Goal: Task Accomplishment & Management: Manage account settings

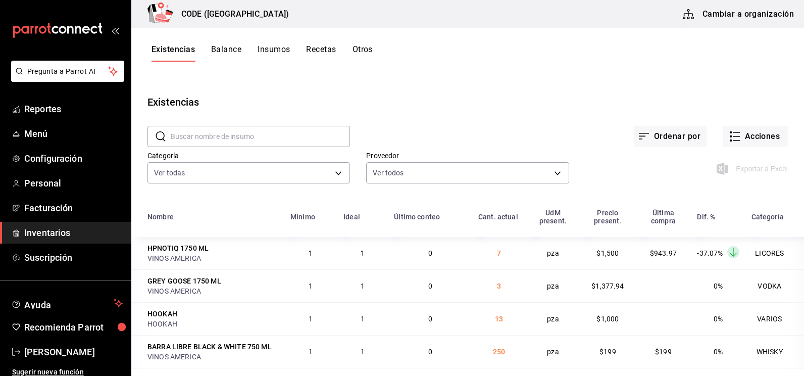
click at [469, 135] on div "Proveedor Ver todos ebbd48ee-4d25-4708-8fc2-5021c274b0a6,cf601ef5-5577-4fa3-839…" at bounding box center [459, 161] width 219 height 52
click at [46, 228] on span "Inventarios" at bounding box center [73, 233] width 98 height 14
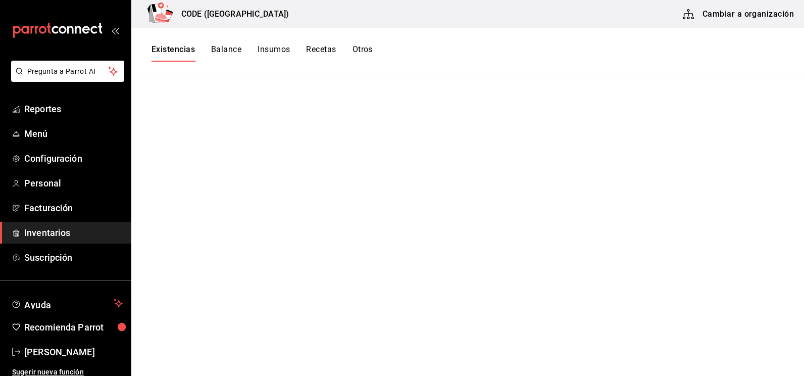
click at [221, 47] on button "Balance" at bounding box center [226, 52] width 30 height 17
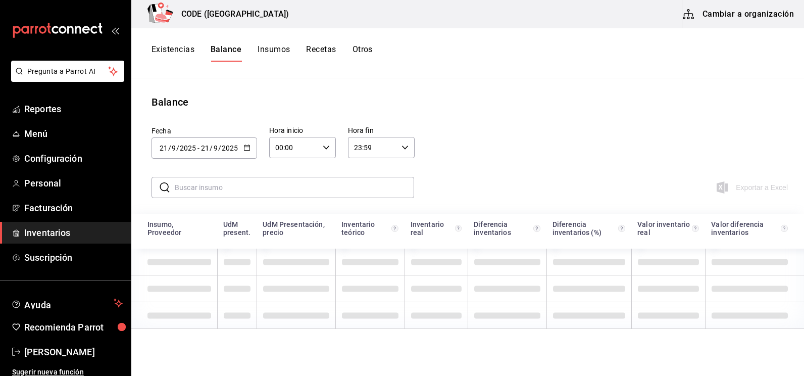
click at [176, 48] on button "Existencias" at bounding box center [173, 52] width 43 height 17
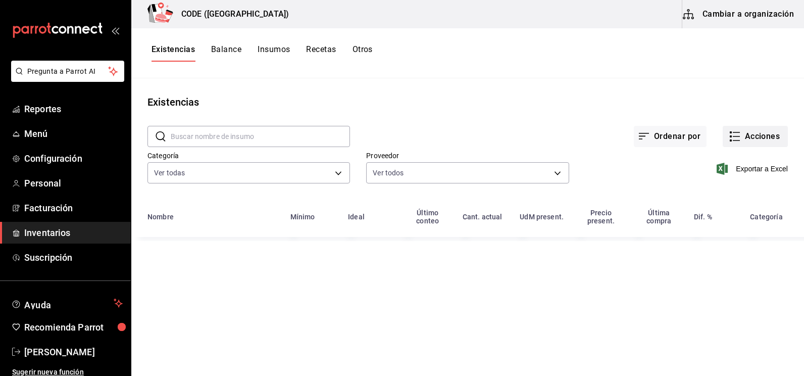
click at [745, 136] on button "Acciones" at bounding box center [755, 136] width 65 height 21
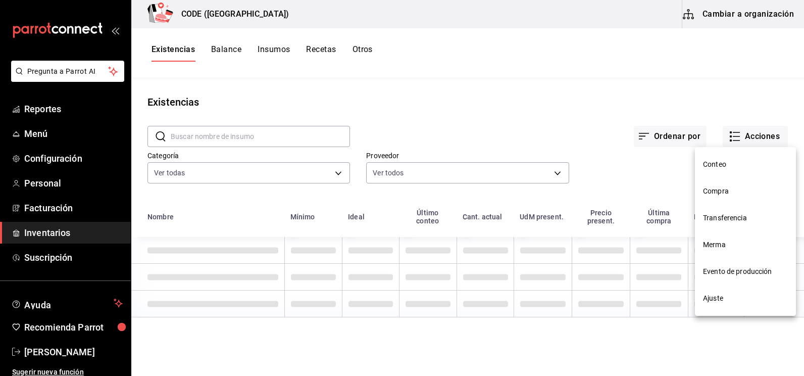
click at [734, 186] on span "Compra" at bounding box center [745, 191] width 85 height 11
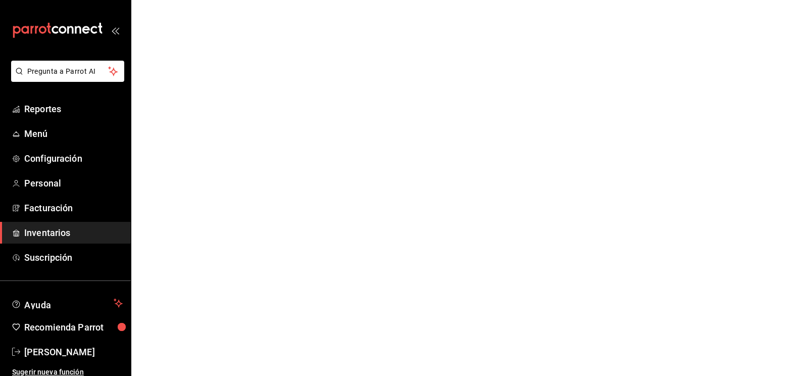
click at [726, 0] on html "Pregunta a Parrot AI Reportes Menú Configuración Personal Facturación Inventari…" at bounding box center [402, 0] width 804 height 0
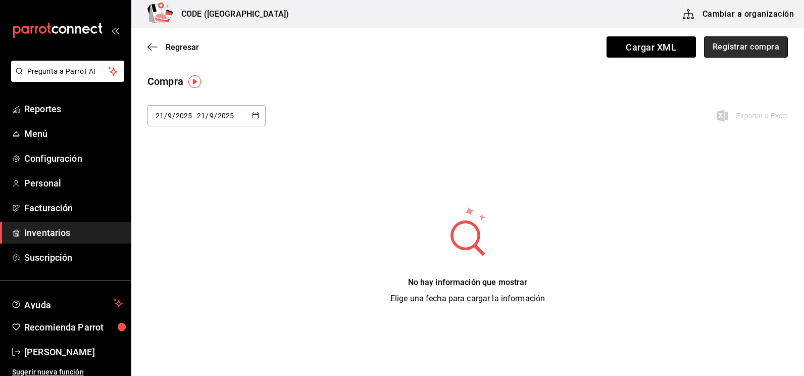
click at [716, 45] on button "Registrar compra" at bounding box center [746, 46] width 84 height 21
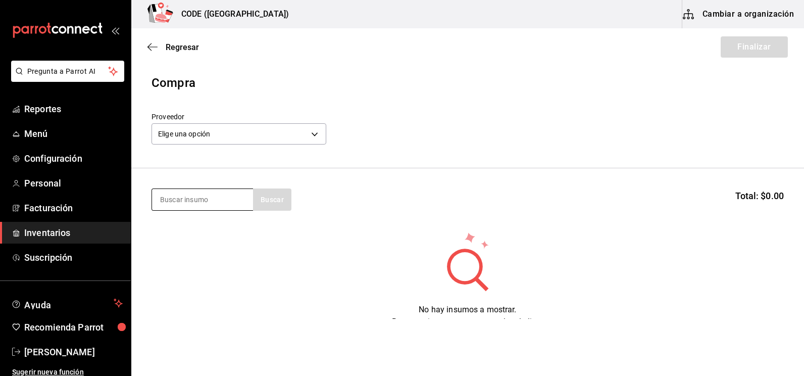
click at [206, 191] on input at bounding box center [202, 199] width 101 height 21
type input "BLACK"
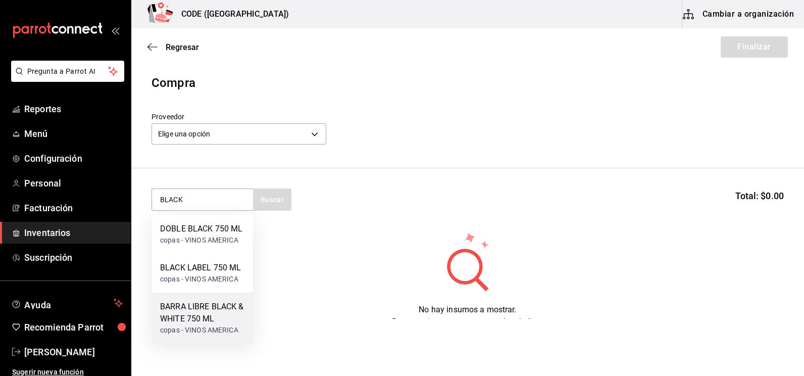
scroll to position [41, 0]
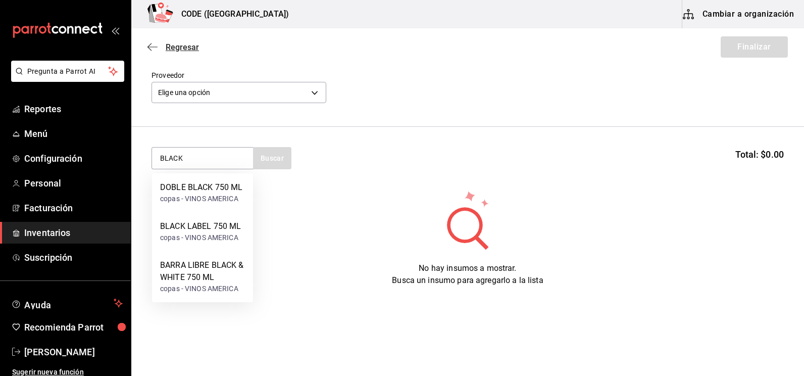
click at [176, 47] on span "Regresar" at bounding box center [182, 47] width 33 height 10
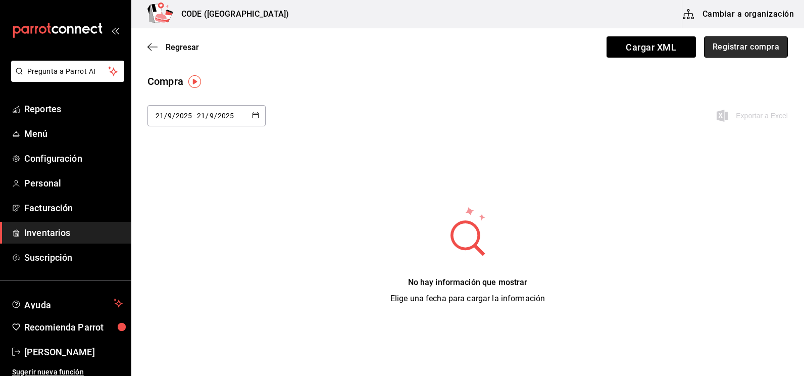
click at [746, 49] on button "Registrar compra" at bounding box center [746, 46] width 84 height 21
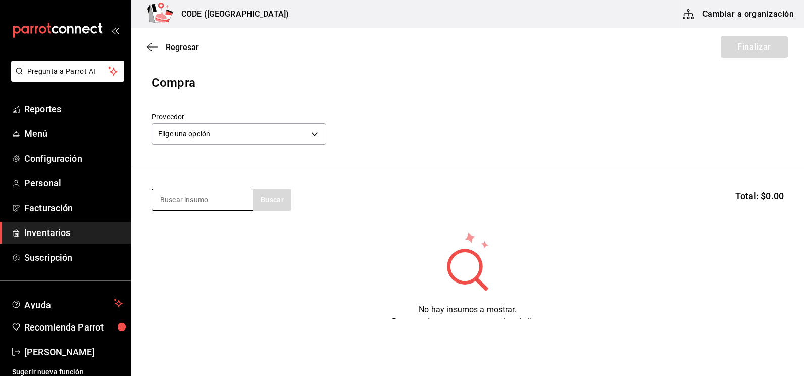
click at [196, 203] on input at bounding box center [202, 199] width 101 height 21
type input "SMIR"
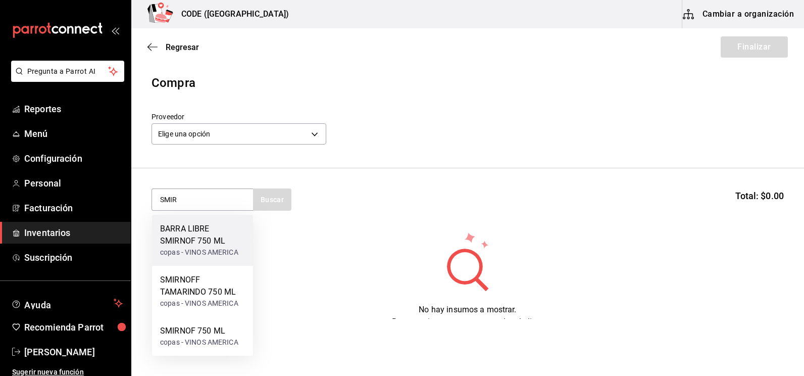
click at [190, 263] on div "BARRA LIBRE SMIRNOF 750 ML copas - VINOS AMERICA" at bounding box center [202, 240] width 101 height 51
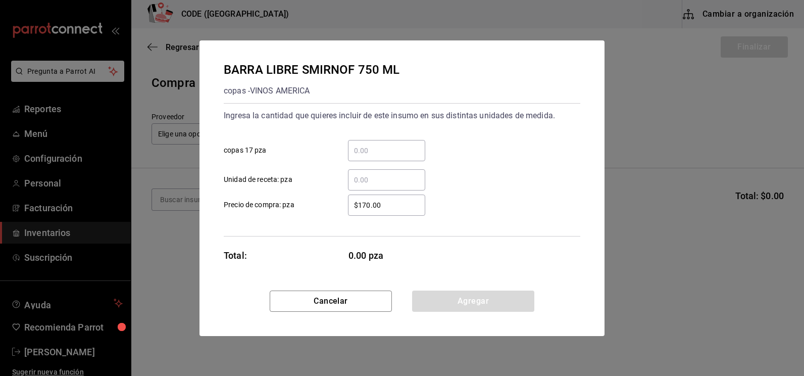
click at [377, 182] on input "​ Unidad de receta: pza" at bounding box center [386, 180] width 77 height 12
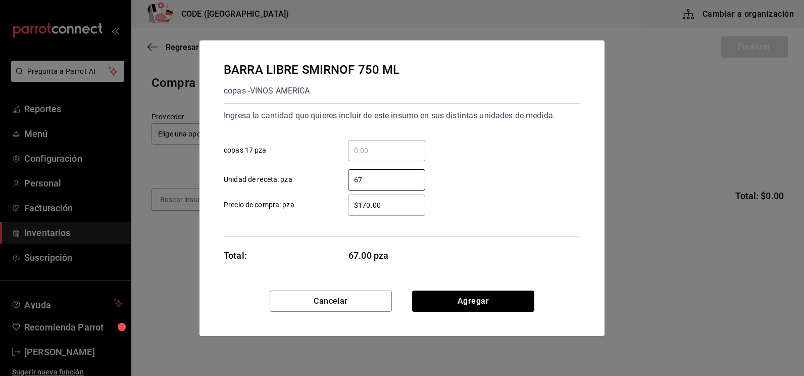
type input "67"
click at [491, 304] on button "Agregar" at bounding box center [473, 300] width 122 height 21
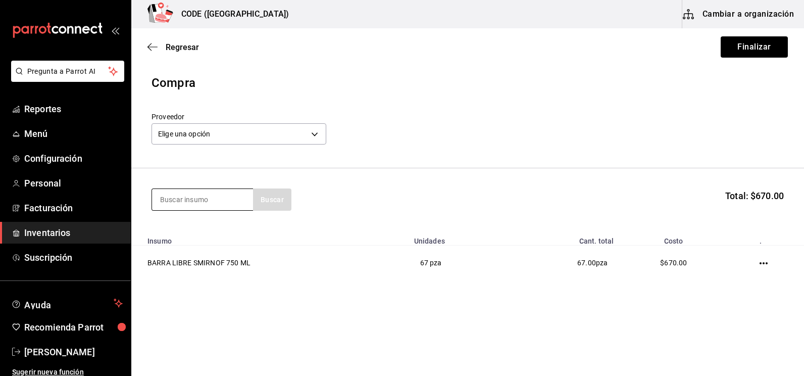
click at [207, 202] on input at bounding box center [202, 199] width 101 height 21
type input "REFRE"
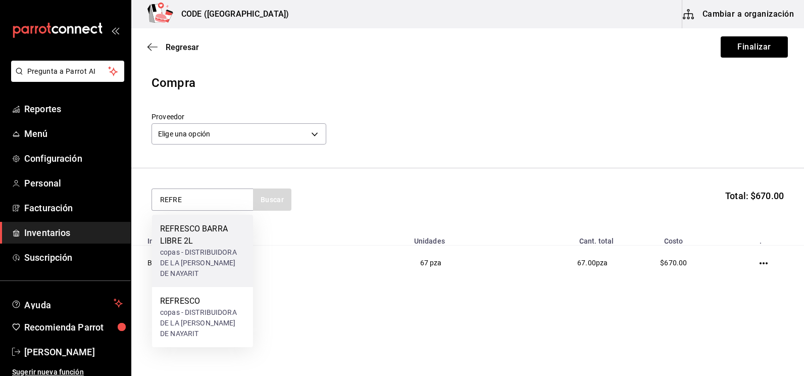
click at [197, 251] on div "copas - DISTRIBUIDORA DE LA [PERSON_NAME] DE NAYARIT" at bounding box center [202, 263] width 85 height 32
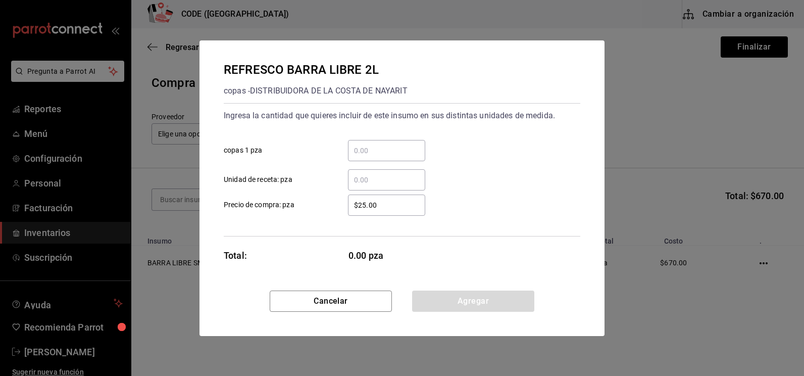
click at [385, 149] on input "​ copas 1 pza" at bounding box center [386, 150] width 77 height 12
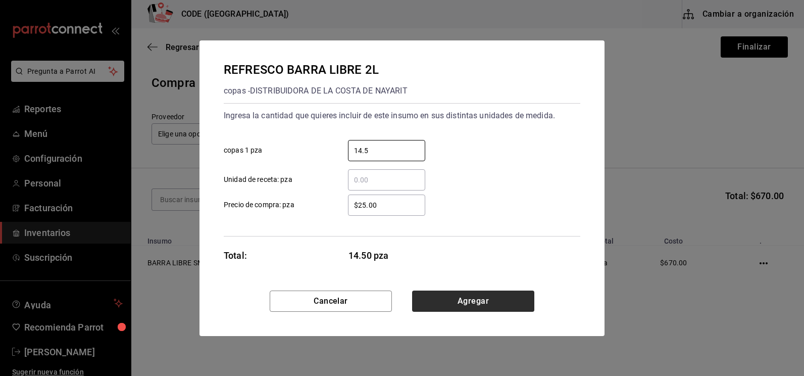
type input "14.5"
click at [484, 300] on button "Agregar" at bounding box center [473, 300] width 122 height 21
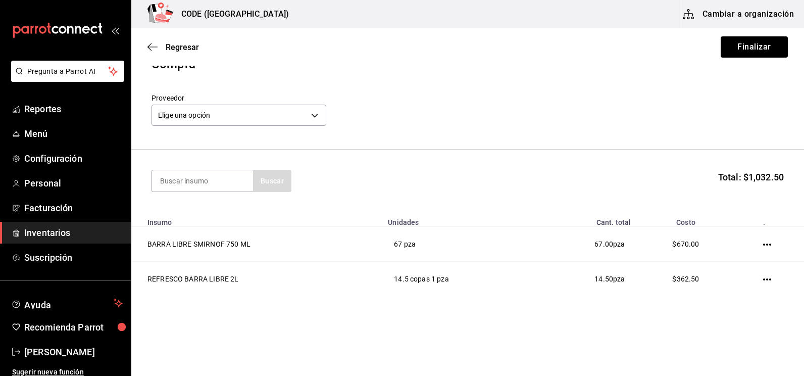
scroll to position [29, 0]
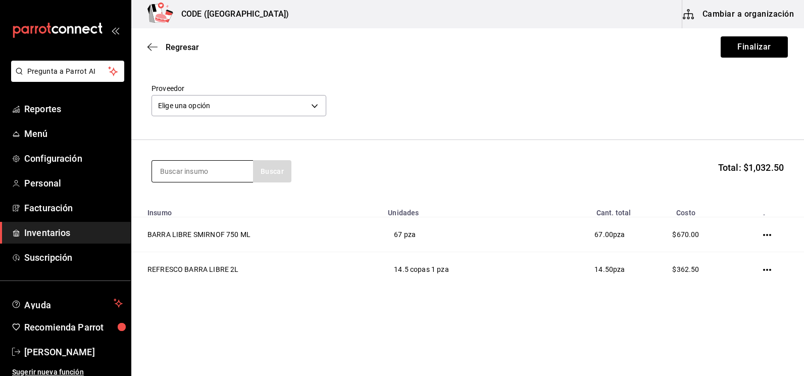
click at [201, 177] on input at bounding box center [202, 171] width 101 height 21
type input "CALAH"
click at [221, 206] on div "copas - [PERSON_NAME]" at bounding box center [200, 211] width 80 height 11
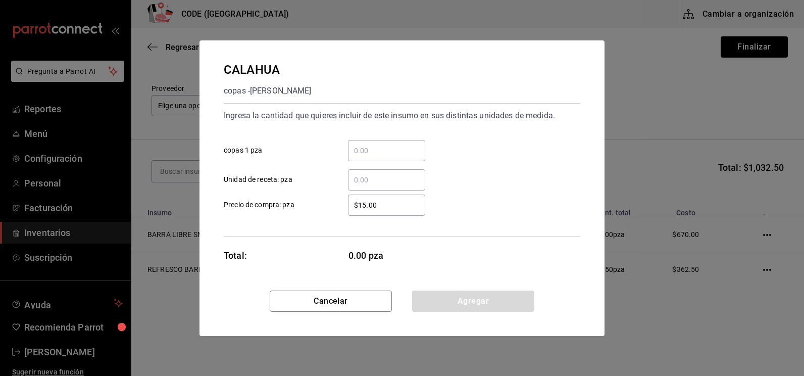
click at [371, 179] on input "​ Unidad de receta: pza" at bounding box center [386, 180] width 77 height 12
type input "1"
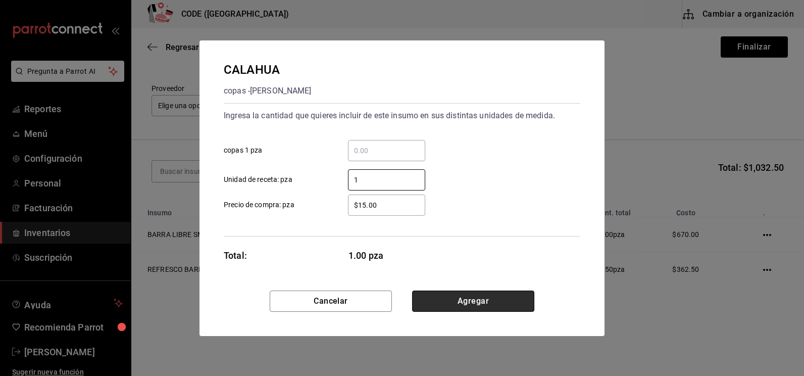
click at [484, 299] on button "Agregar" at bounding box center [473, 300] width 122 height 21
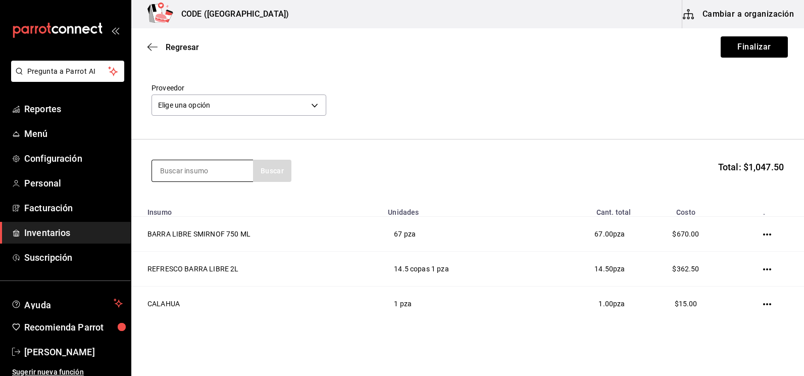
click at [205, 170] on input at bounding box center [202, 170] width 101 height 21
type input "QUIN"
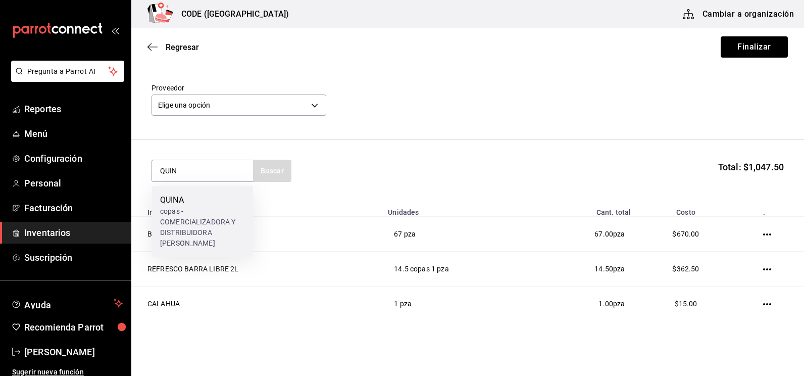
click at [219, 201] on div "QUINA" at bounding box center [202, 200] width 85 height 12
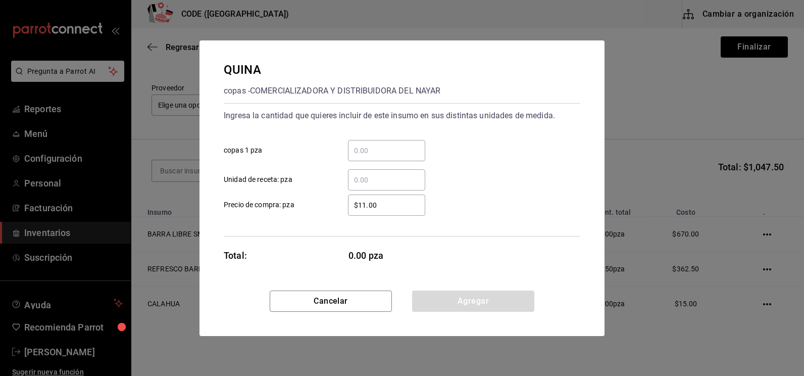
click at [386, 181] on input "​ Unidad de receta: pza" at bounding box center [386, 180] width 77 height 12
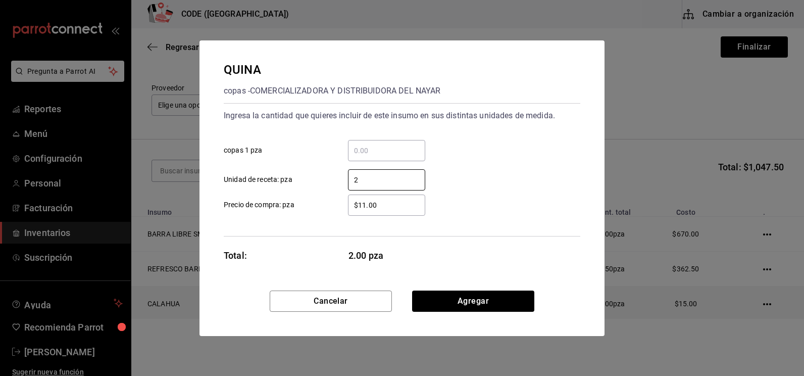
type input "2"
click at [490, 302] on button "Agregar" at bounding box center [473, 300] width 122 height 21
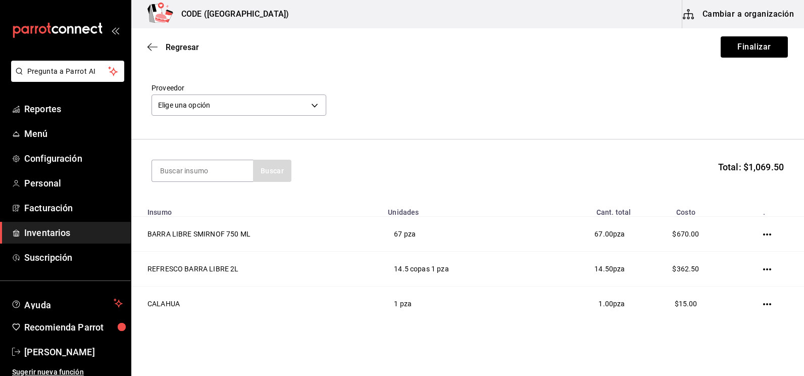
click at [214, 136] on header "Compra Proveedor Elige una opción default" at bounding box center [467, 92] width 673 height 94
click at [192, 176] on input at bounding box center [202, 170] width 101 height 21
type input "NATU"
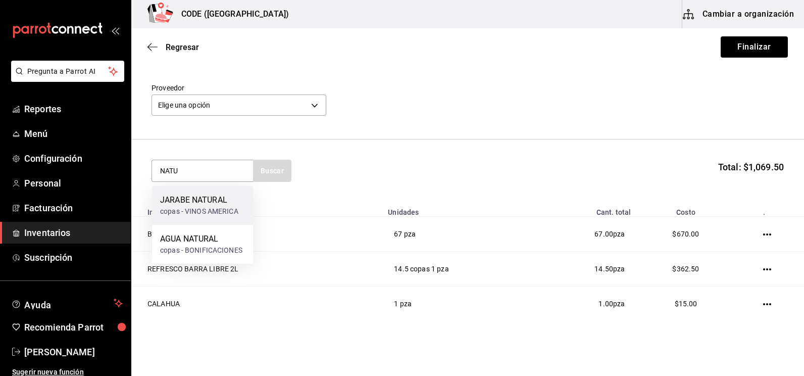
click at [212, 217] on div "JARABE NATURAL copas - VINOS AMERICA" at bounding box center [202, 205] width 101 height 39
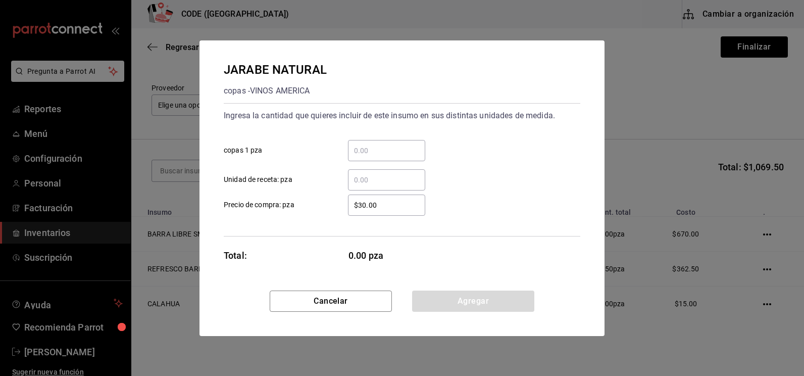
click at [382, 180] on input "​ Unidad de receta: pza" at bounding box center [386, 180] width 77 height 12
type input "0.3"
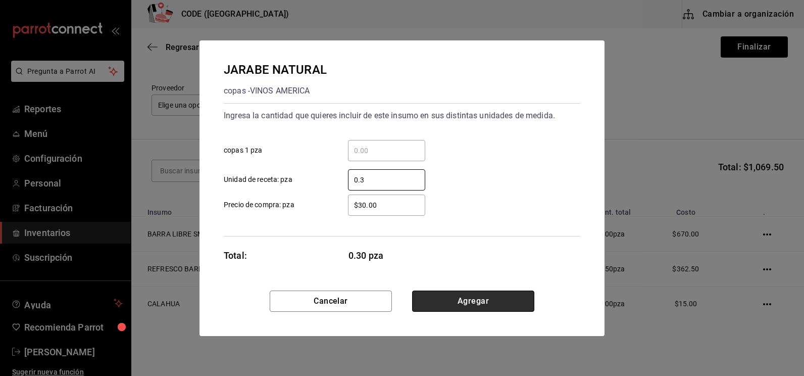
click at [463, 309] on button "Agregar" at bounding box center [473, 300] width 122 height 21
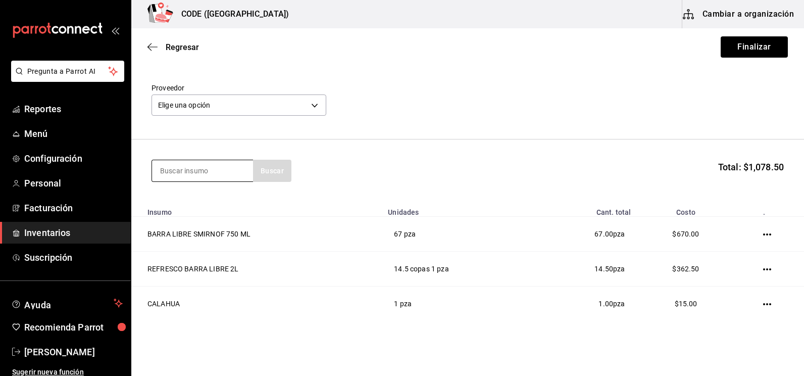
click at [226, 177] on input at bounding box center [202, 170] width 101 height 21
type input "REFRE"
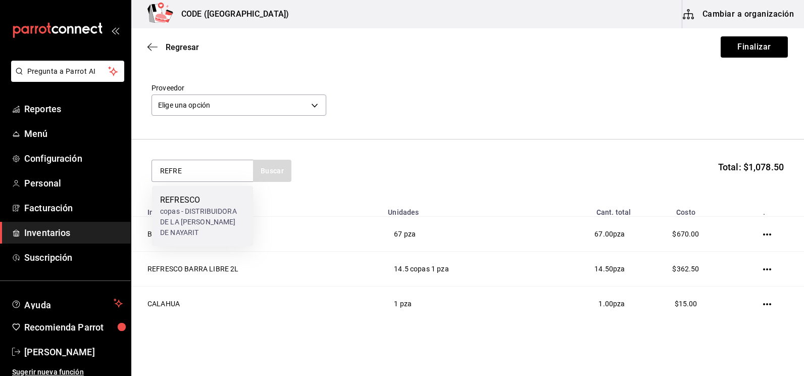
click at [214, 204] on div "REFRESCO" at bounding box center [202, 200] width 85 height 12
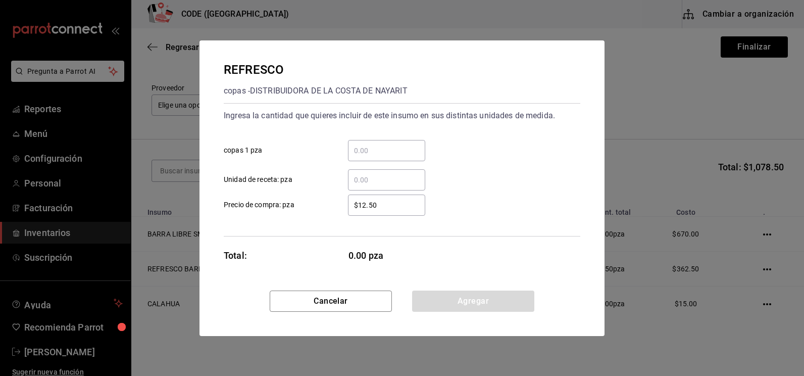
drag, startPoint x: 365, startPoint y: 181, endPoint x: 420, endPoint y: 172, distance: 55.8
click at [365, 181] on input "​ Unidad de receta: pza" at bounding box center [386, 180] width 77 height 12
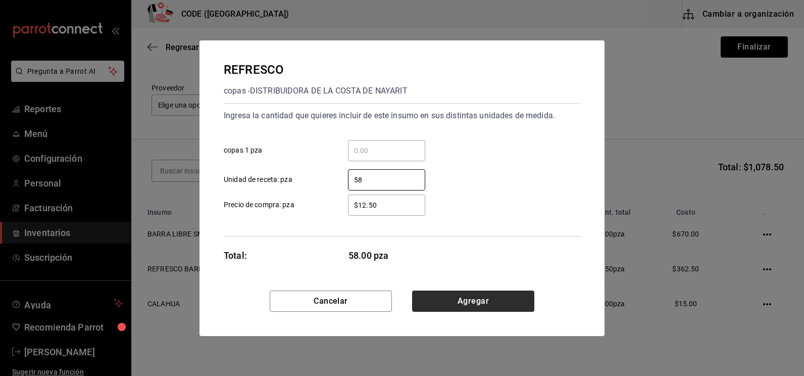
type input "58"
drag, startPoint x: 451, startPoint y: 298, endPoint x: 439, endPoint y: 292, distance: 13.6
click at [451, 299] on button "Agregar" at bounding box center [473, 300] width 122 height 21
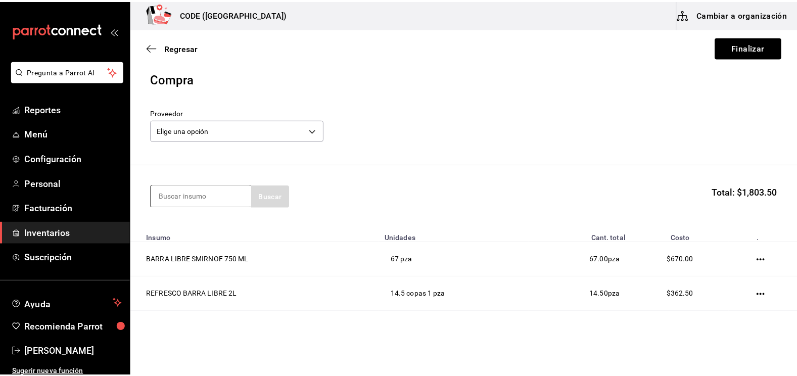
scroll to position [0, 0]
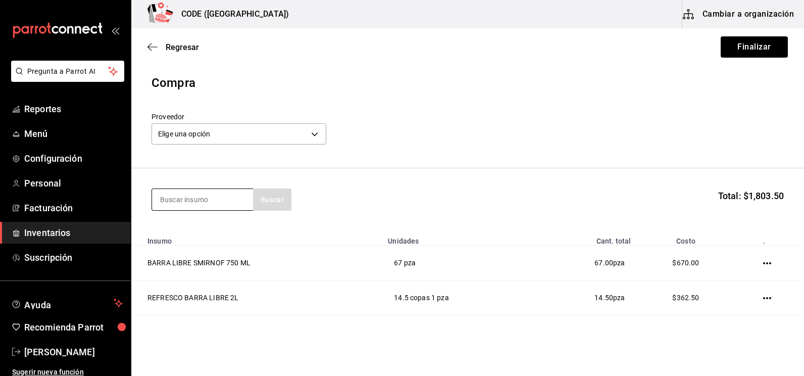
click at [216, 190] on section "Buscar Total: $1,803.50" at bounding box center [467, 199] width 673 height 63
click at [214, 196] on input at bounding box center [202, 199] width 101 height 21
type input "RED B"
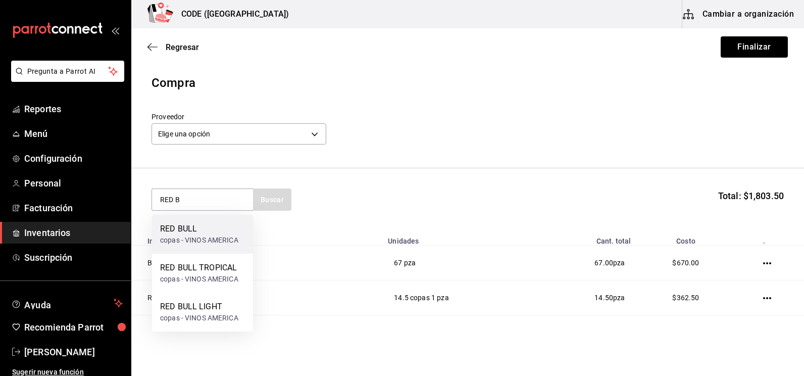
click at [175, 222] on div "RED BULL copas - VINOS AMERICA" at bounding box center [202, 234] width 101 height 39
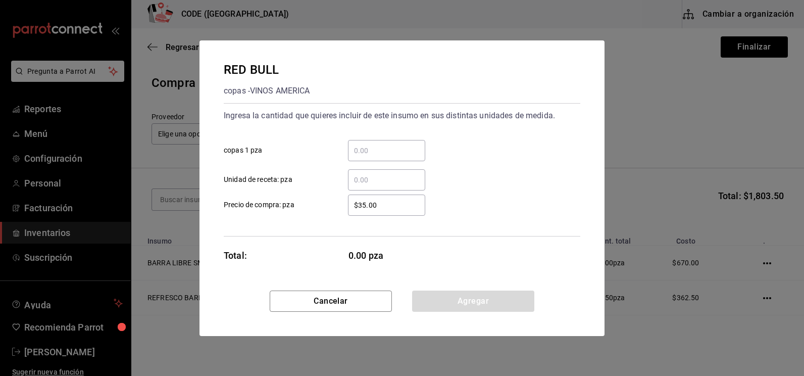
click at [357, 180] on input "​ Unidad de receta: pza" at bounding box center [386, 180] width 77 height 12
click at [357, 179] on input "​ Unidad de receta: pza" at bounding box center [386, 180] width 77 height 12
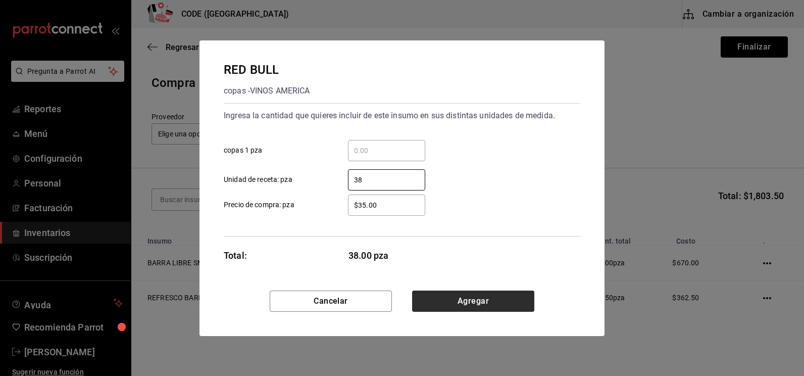
type input "38"
click at [455, 311] on button "Agregar" at bounding box center [473, 300] width 122 height 21
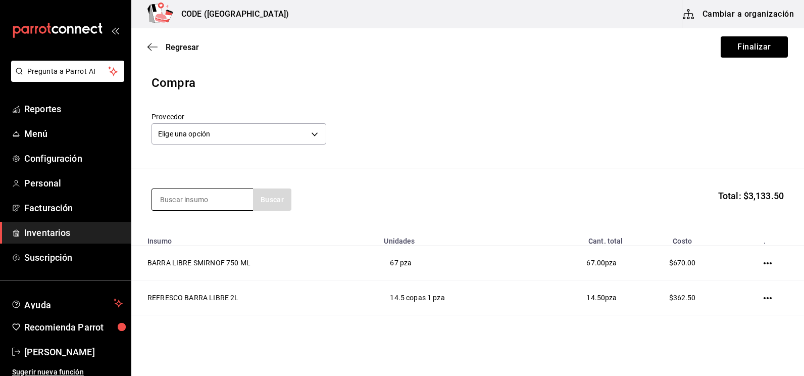
click at [195, 208] on input at bounding box center [202, 199] width 101 height 21
type input "JUG"
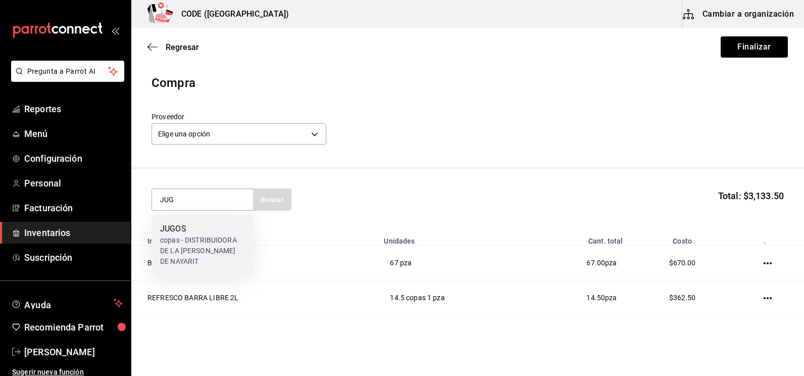
click at [181, 236] on div "copas - DISTRIBUIDORA DE LA [PERSON_NAME] DE NAYARIT" at bounding box center [202, 251] width 85 height 32
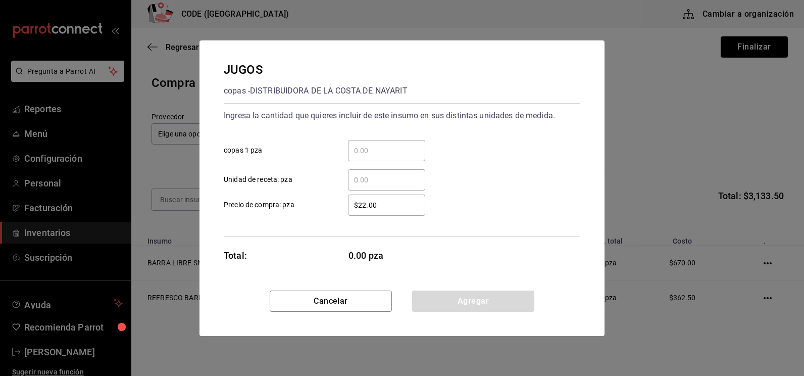
click at [373, 183] on input "​ Unidad de receta: pza" at bounding box center [386, 180] width 77 height 12
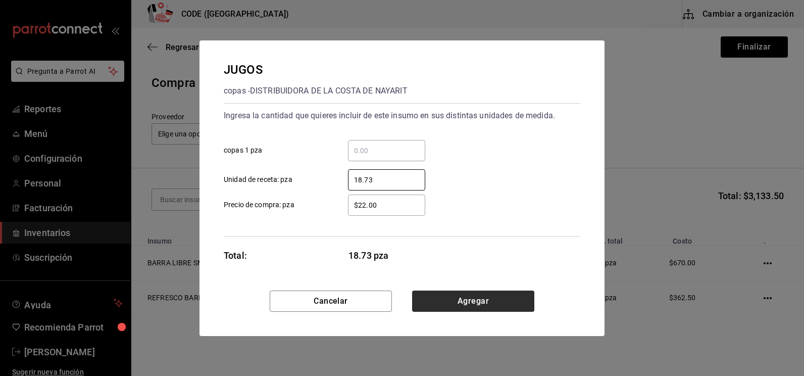
type input "18.73"
click at [477, 306] on button "Agregar" at bounding box center [473, 300] width 122 height 21
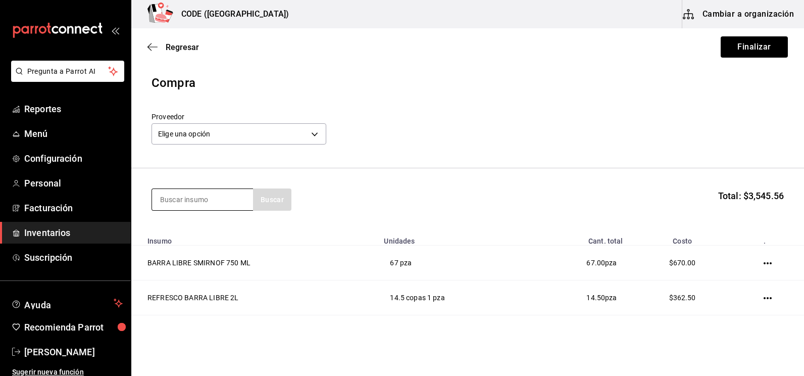
click at [197, 196] on input at bounding box center [202, 199] width 101 height 21
type input "CUERV"
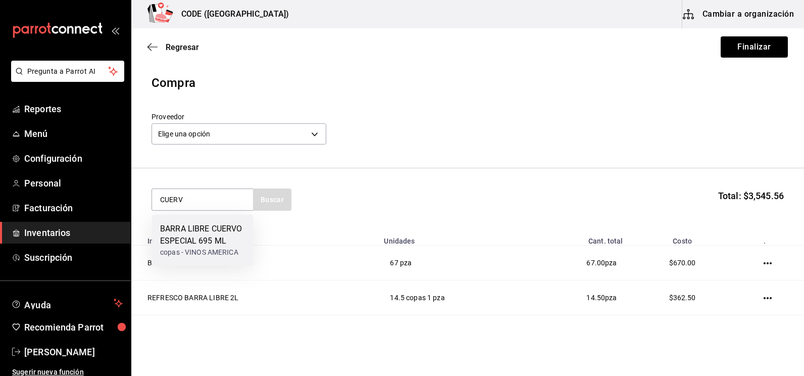
click at [195, 237] on div "BARRA LIBRE CUERVO ESPECIAL 695 ML" at bounding box center [202, 235] width 85 height 24
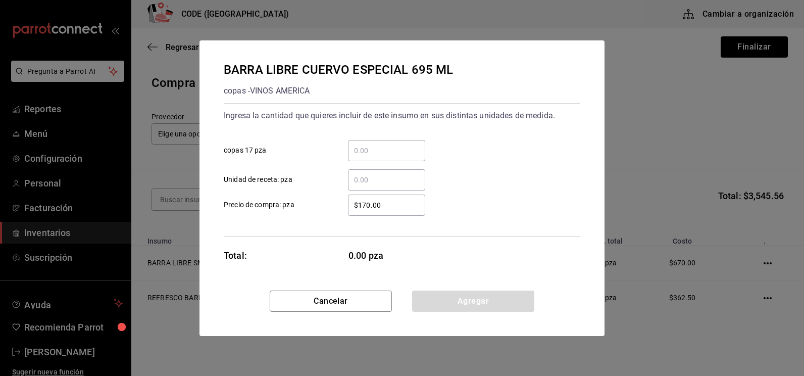
click at [378, 179] on input "​ Unidad de receta: pza" at bounding box center [386, 180] width 77 height 12
type input "19"
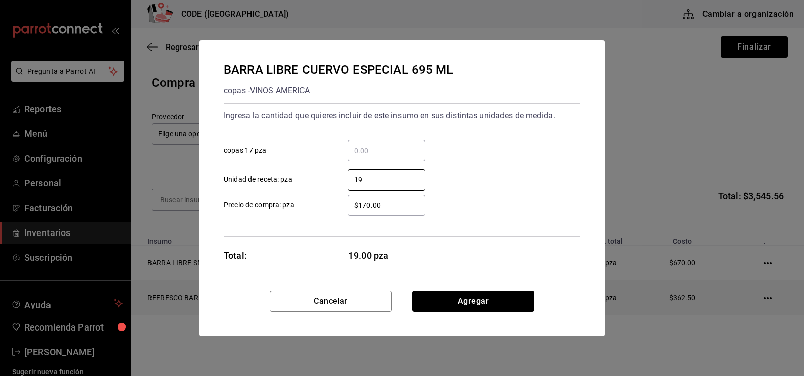
click at [436, 297] on button "Agregar" at bounding box center [473, 300] width 122 height 21
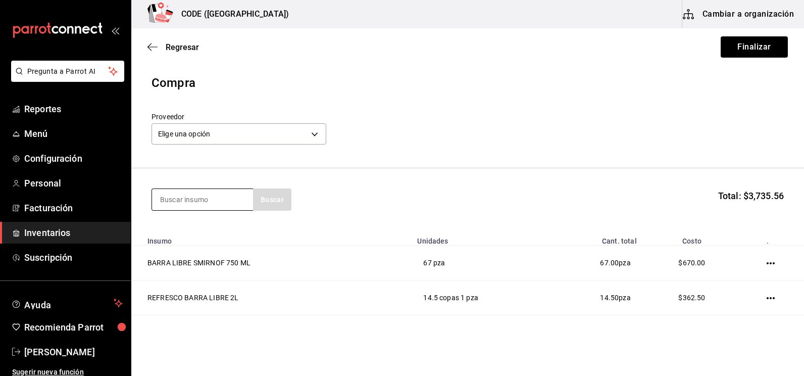
click at [188, 195] on input at bounding box center [202, 199] width 101 height 21
type input "CLAS"
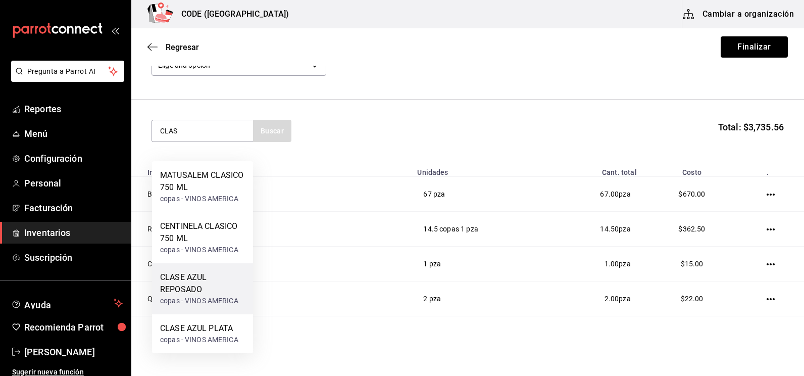
scroll to position [101, 0]
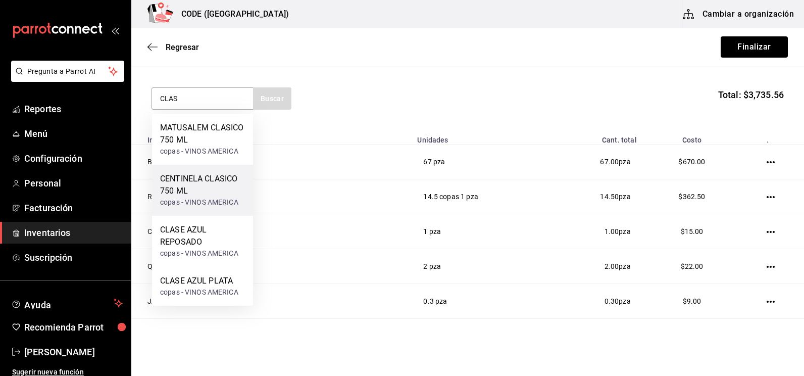
click at [202, 195] on div "CENTINELA CLASICO 750 ML" at bounding box center [202, 185] width 85 height 24
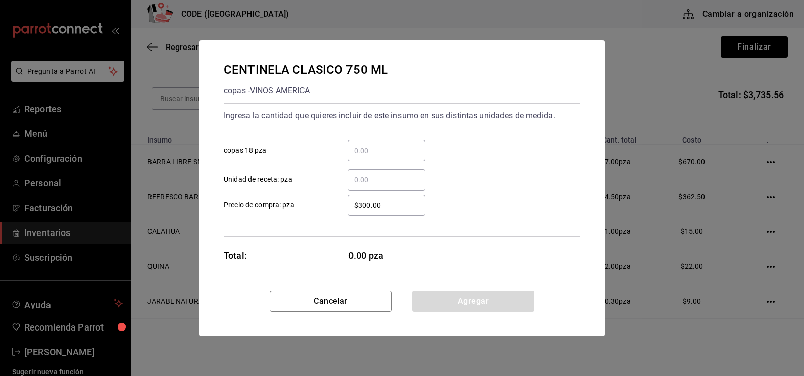
click at [386, 184] on input "​ Unidad de receta: pza" at bounding box center [386, 180] width 77 height 12
type input "1"
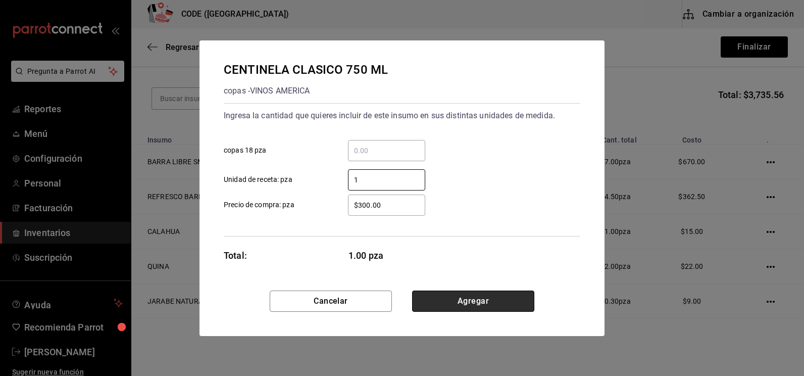
click at [468, 302] on button "Agregar" at bounding box center [473, 300] width 122 height 21
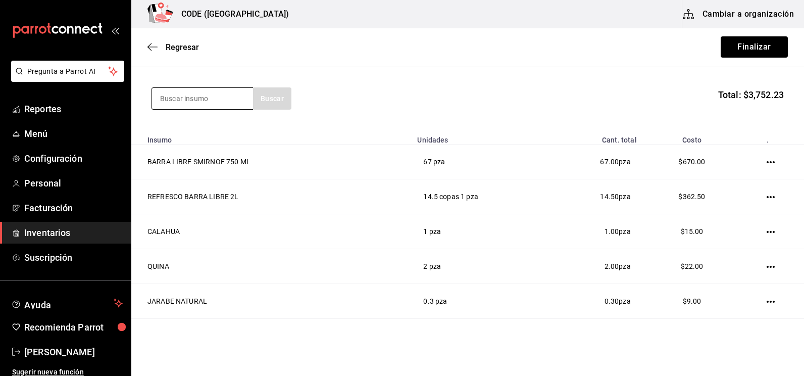
click at [211, 93] on input at bounding box center [202, 98] width 101 height 21
click at [203, 99] on input at bounding box center [202, 98] width 101 height 21
type input "400"
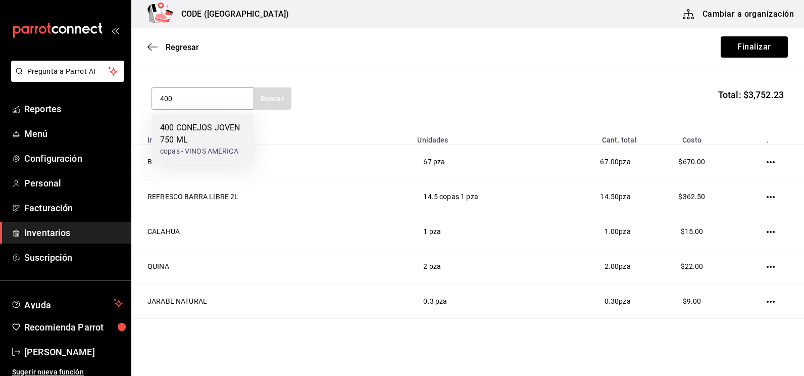
click at [172, 128] on div "400 CONEJOS JOVEN 750 ML" at bounding box center [202, 134] width 85 height 24
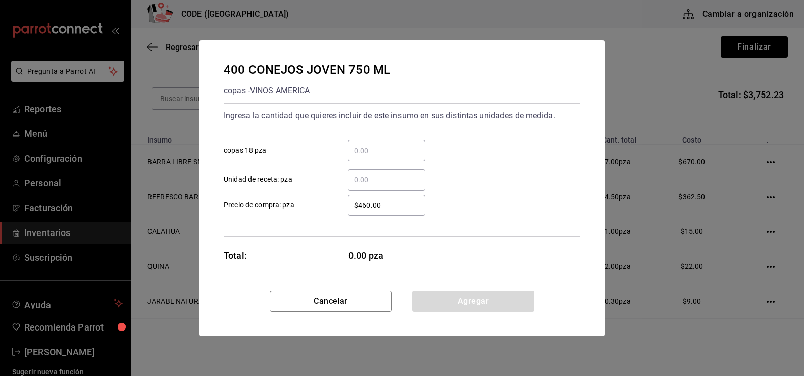
click at [362, 181] on input "​ Unidad de receta: pza" at bounding box center [386, 180] width 77 height 12
type input "1"
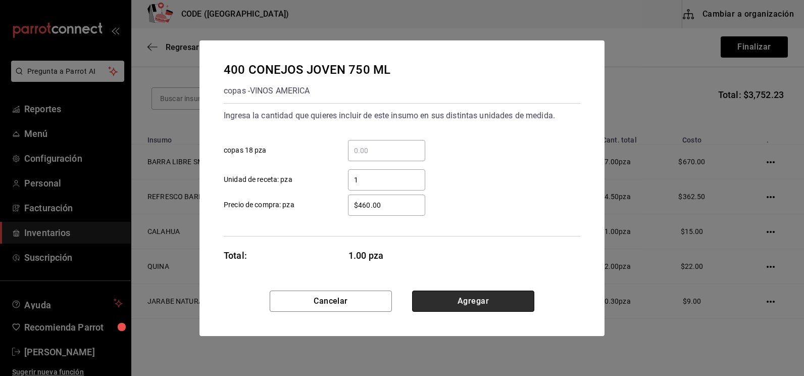
click at [471, 296] on button "Agregar" at bounding box center [473, 300] width 122 height 21
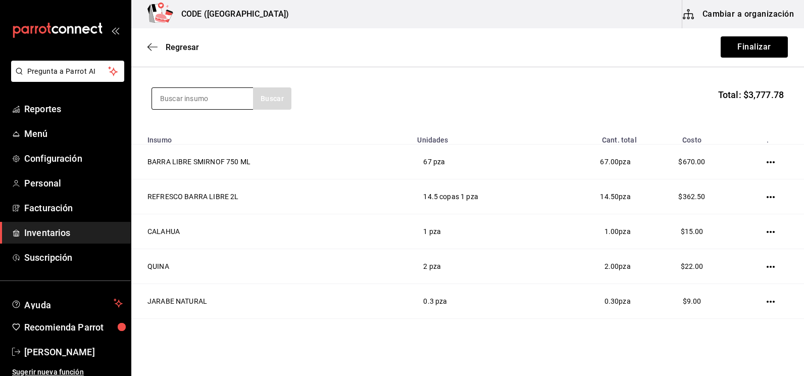
click at [168, 101] on input at bounding box center [202, 98] width 101 height 21
type input "[PERSON_NAME]"
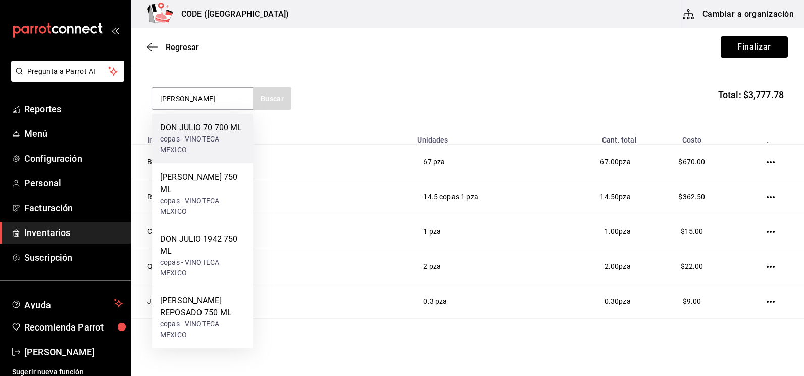
click at [194, 143] on div "copas - VINOTECA MEXICO" at bounding box center [202, 144] width 85 height 21
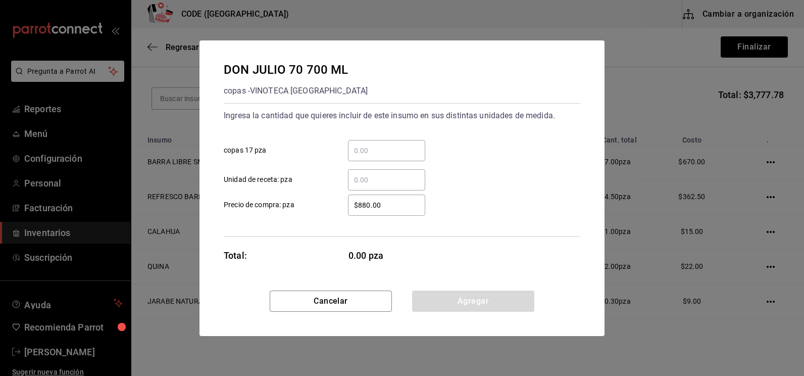
click at [383, 184] on input "​ Unidad de receta: pza" at bounding box center [386, 180] width 77 height 12
type input "1"
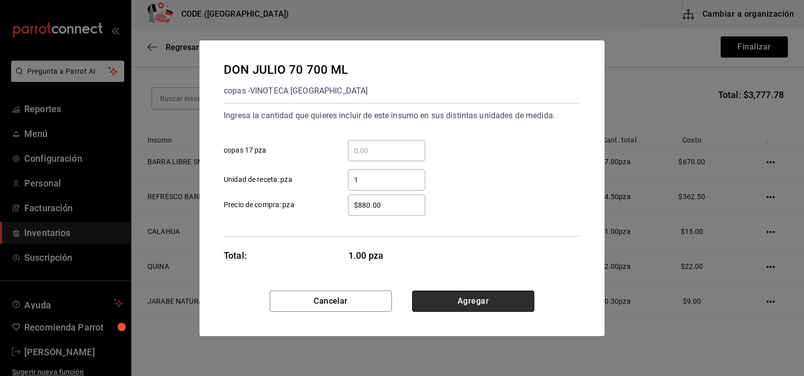
click at [466, 307] on button "Agregar" at bounding box center [473, 300] width 122 height 21
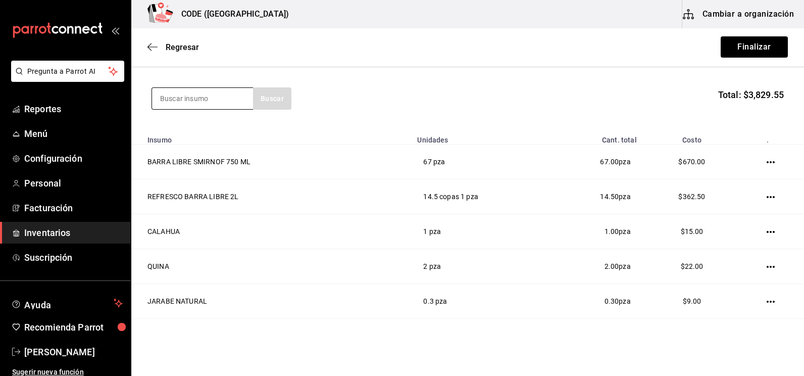
click at [203, 98] on input at bounding box center [202, 98] width 101 height 21
type input "MALI"
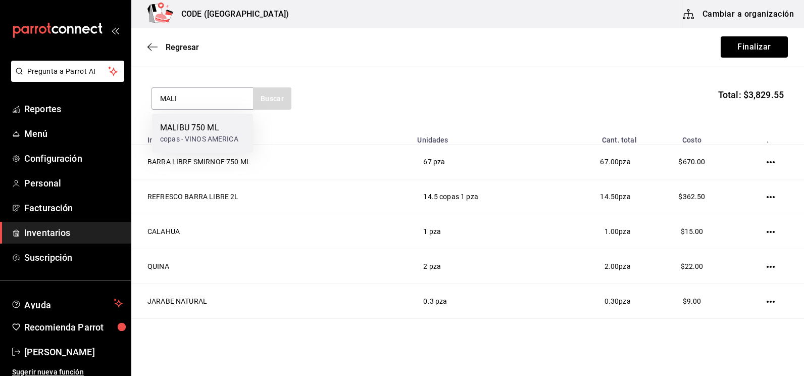
click at [205, 121] on div "MALIBU 750 ML copas - VINOS AMERICA" at bounding box center [202, 133] width 101 height 39
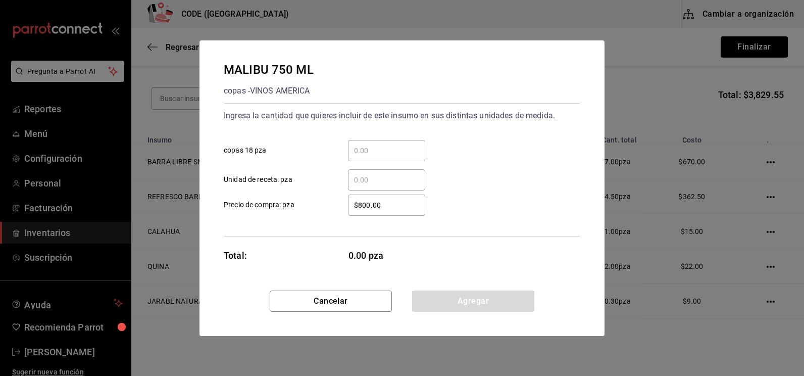
click at [372, 184] on input "​ Unidad de receta: pza" at bounding box center [386, 180] width 77 height 12
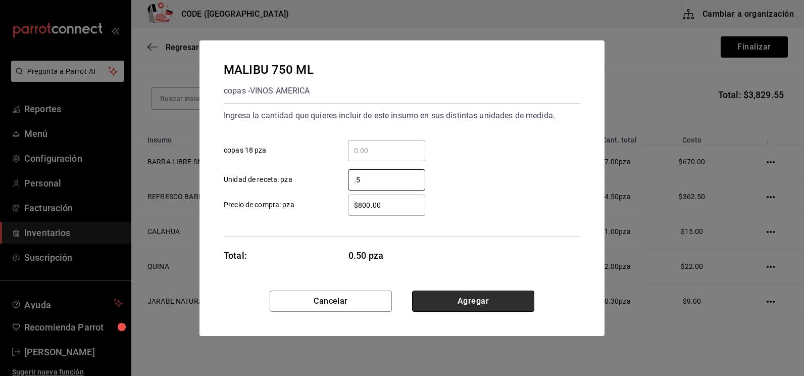
type input "0.5"
click at [474, 303] on button "Agregar" at bounding box center [473, 300] width 122 height 21
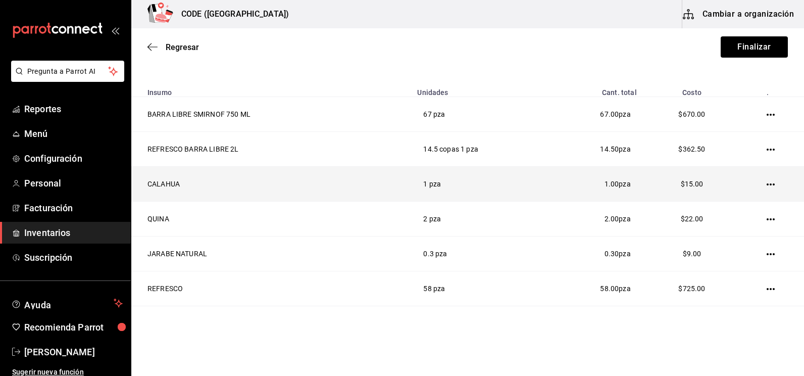
scroll to position [109, 0]
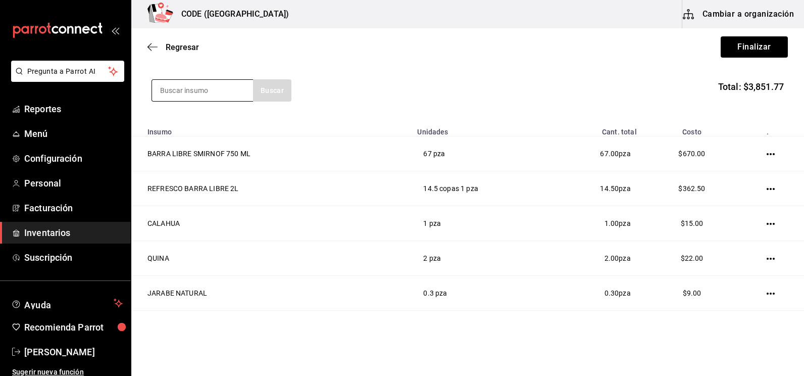
click at [203, 84] on input at bounding box center [202, 90] width 101 height 21
type input "FLAM"
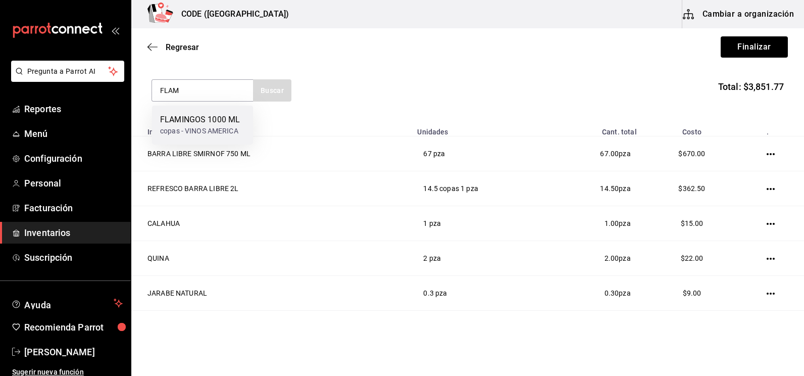
click at [204, 119] on div "FLAMINGOS 1000 ML" at bounding box center [200, 120] width 80 height 12
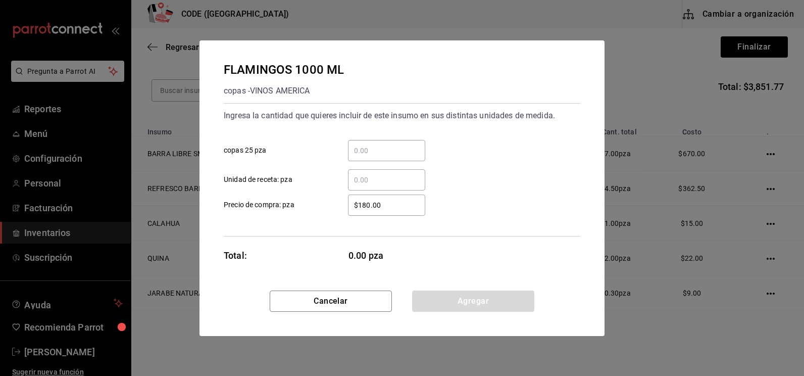
click at [371, 183] on input "​ Unidad de receta: pza" at bounding box center [386, 180] width 77 height 12
type input "2"
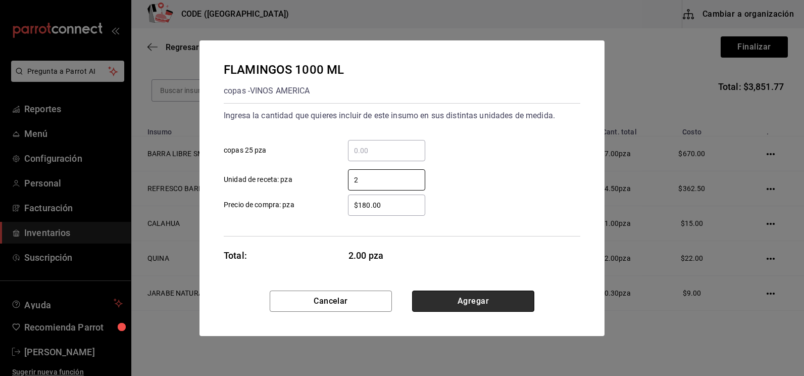
click at [482, 303] on button "Agregar" at bounding box center [473, 300] width 122 height 21
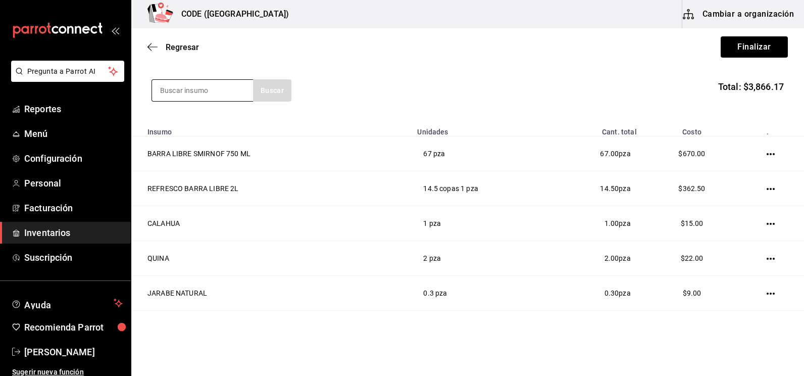
click at [187, 93] on input at bounding box center [202, 90] width 101 height 21
type input "CONT"
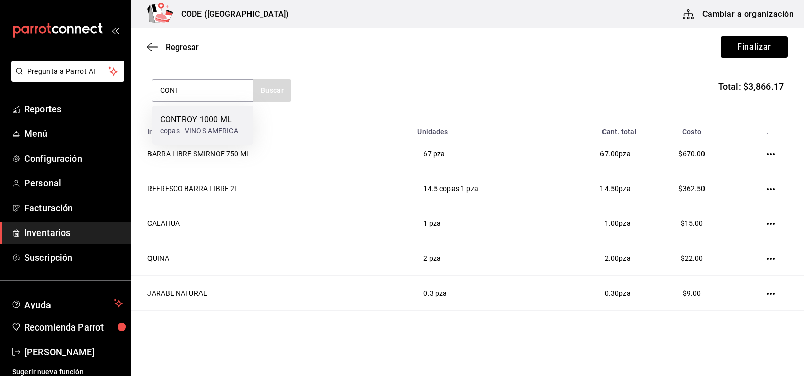
click at [194, 123] on div "CONTROY 1000 ML" at bounding box center [199, 120] width 78 height 12
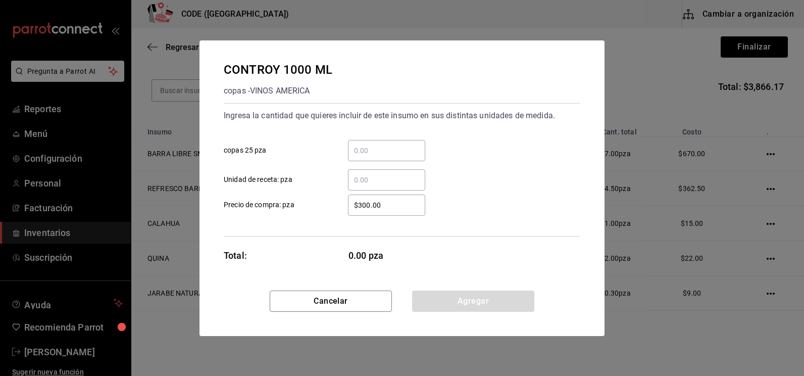
drag, startPoint x: 377, startPoint y: 173, endPoint x: 358, endPoint y: 175, distance: 19.8
click at [377, 174] on input "​ Unidad de receta: pza" at bounding box center [386, 180] width 77 height 12
type input "3"
click at [453, 306] on button "Agregar" at bounding box center [473, 300] width 122 height 21
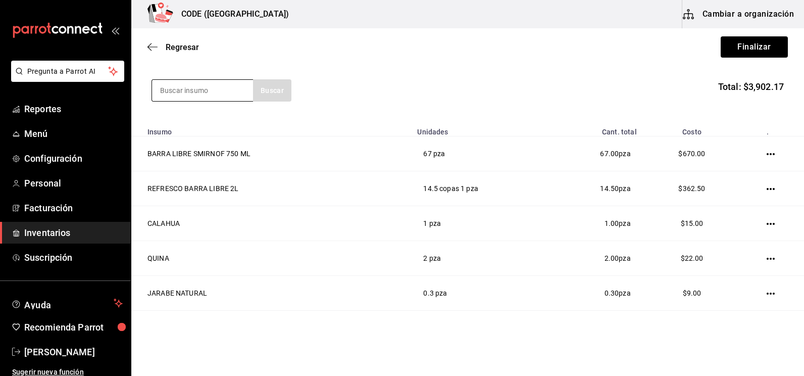
click at [197, 90] on input at bounding box center [202, 90] width 101 height 21
type input "HPN"
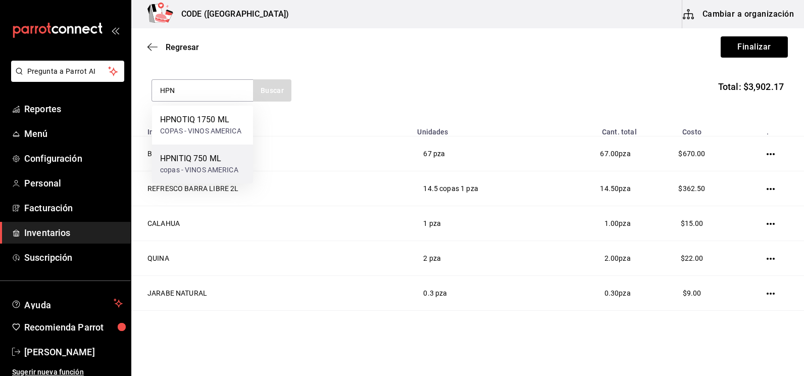
click at [186, 151] on div "HPNITIQ 750 ML copas - VINOS AMERICA" at bounding box center [202, 163] width 101 height 39
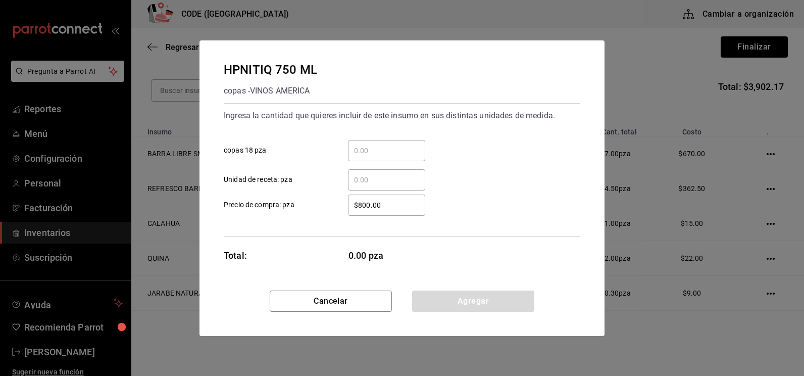
click at [389, 180] on input "​ Unidad de receta: pza" at bounding box center [386, 180] width 77 height 12
type input "2"
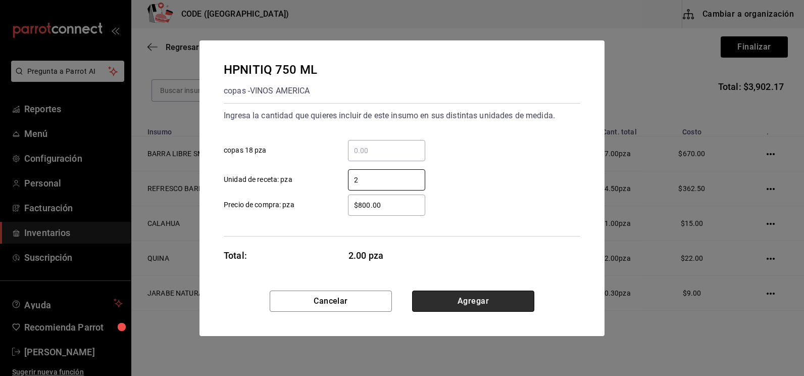
click at [477, 306] on button "Agregar" at bounding box center [473, 300] width 122 height 21
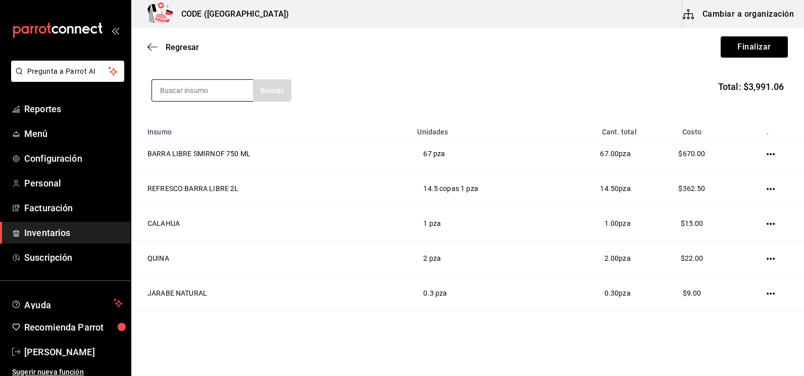
click at [210, 96] on input at bounding box center [202, 90] width 101 height 21
type input "A"
type input "JAG"
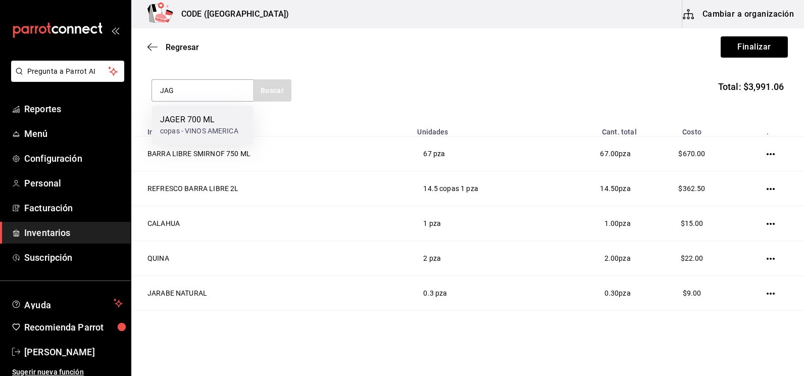
click at [210, 112] on div "[PERSON_NAME] 700 ML copas - VINOS AMERICA" at bounding box center [202, 125] width 101 height 39
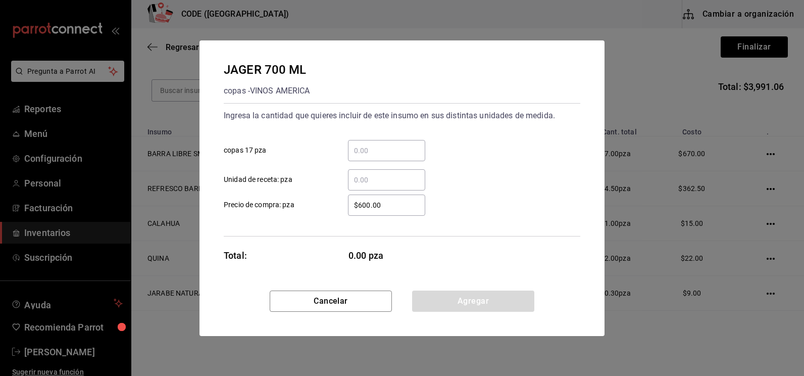
click at [377, 180] on input "​ Unidad de receta: pza" at bounding box center [386, 180] width 77 height 12
type input "7"
click at [474, 297] on button "Agregar" at bounding box center [473, 300] width 122 height 21
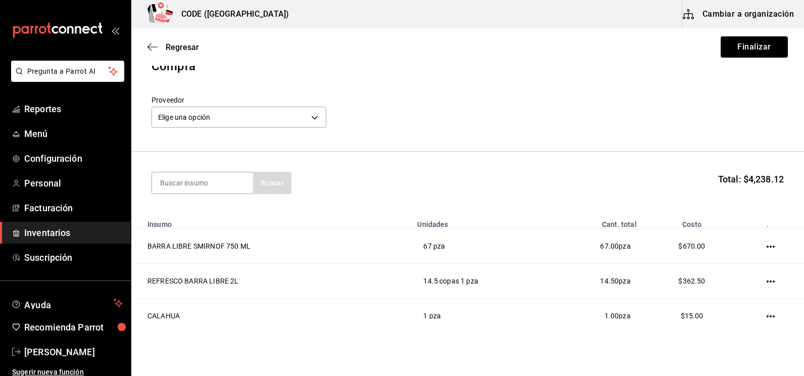
scroll to position [0, 0]
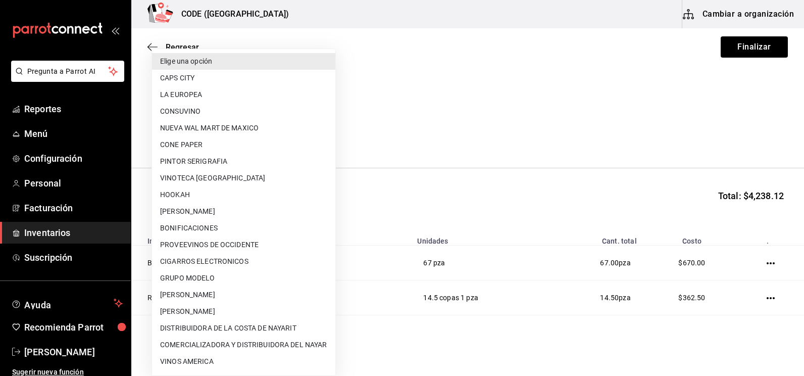
click at [276, 141] on body "Pregunta a Parrot AI Reportes Menú Configuración Personal Facturación Inventari…" at bounding box center [402, 159] width 804 height 319
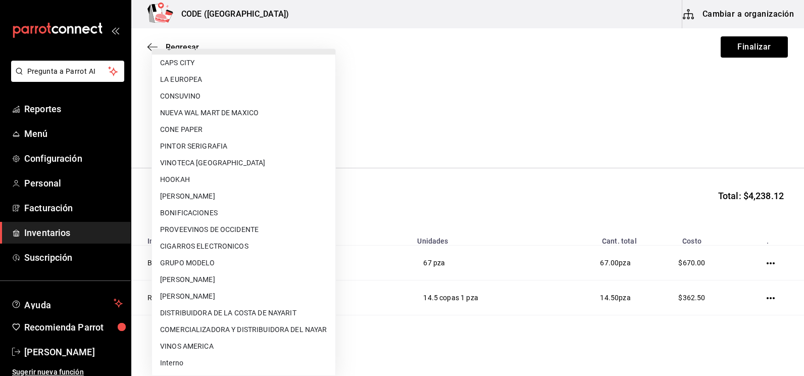
click at [223, 362] on li "Interno" at bounding box center [243, 363] width 183 height 17
type input "3a07a19e-be62-4050-a472-e8de4feefa02"
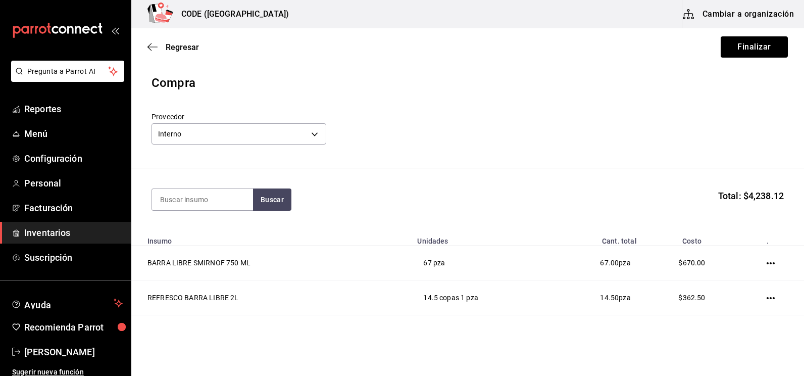
click at [622, 105] on header "Compra Proveedor Interno 3a07a19e-be62-4050-a472-e8de4feefa02" at bounding box center [467, 121] width 673 height 94
click at [730, 50] on button "Finalizar" at bounding box center [754, 46] width 67 height 21
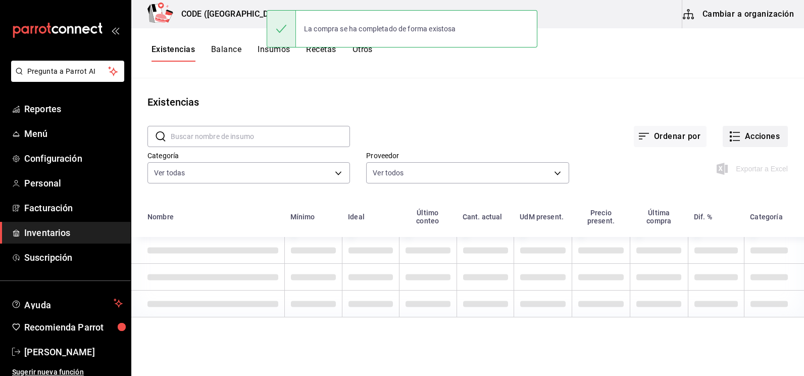
click at [749, 135] on button "Acciones" at bounding box center [755, 136] width 65 height 21
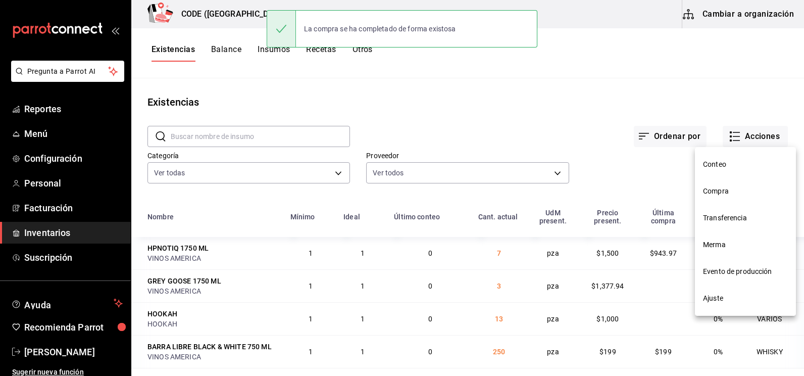
click at [720, 193] on span "Compra" at bounding box center [745, 191] width 85 height 11
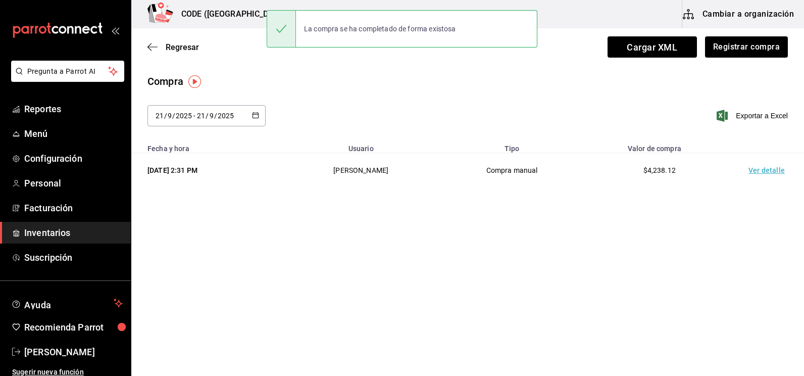
click at [755, 168] on td "Ver detalle" at bounding box center [768, 170] width 71 height 35
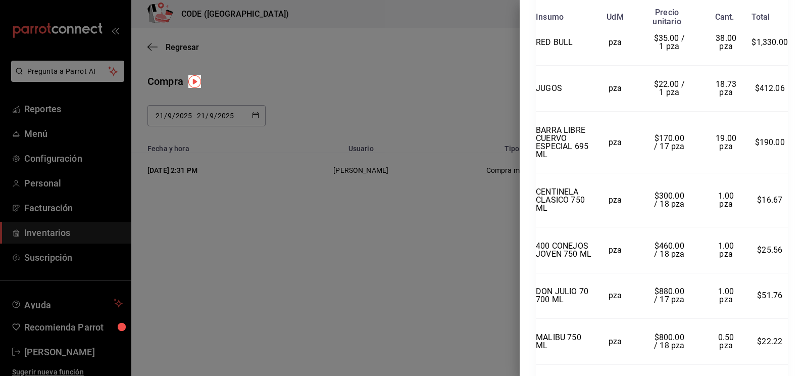
scroll to position [571, 0]
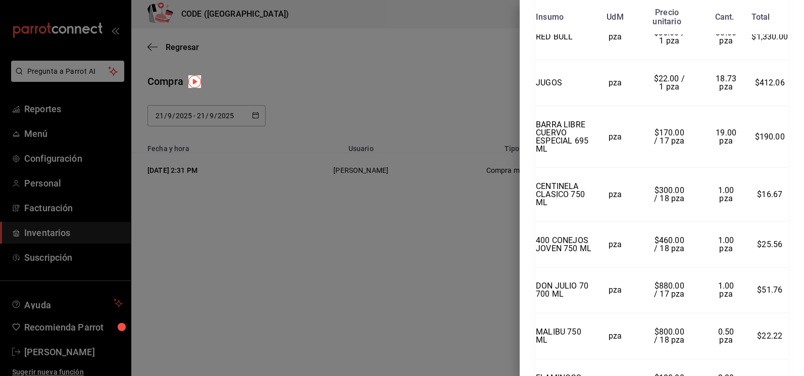
drag, startPoint x: 796, startPoint y: 254, endPoint x: 799, endPoint y: 266, distance: 13.0
click at [799, 266] on div "Compra Proveedor Interno Usuario [PERSON_NAME] y hora [DATE] 2:31:33 Total $4,2…" at bounding box center [662, 188] width 284 height 376
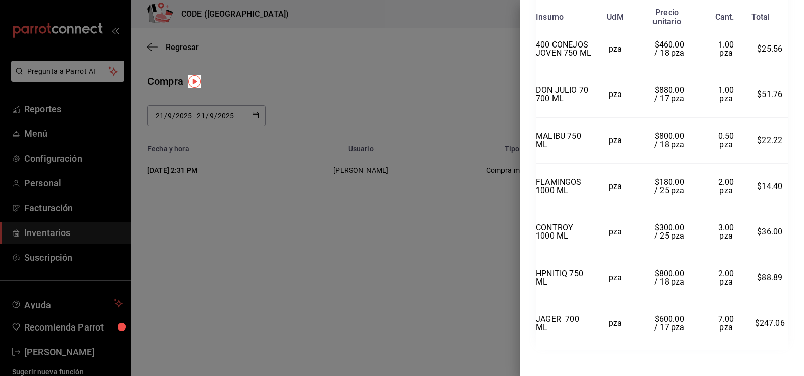
scroll to position [789, 0]
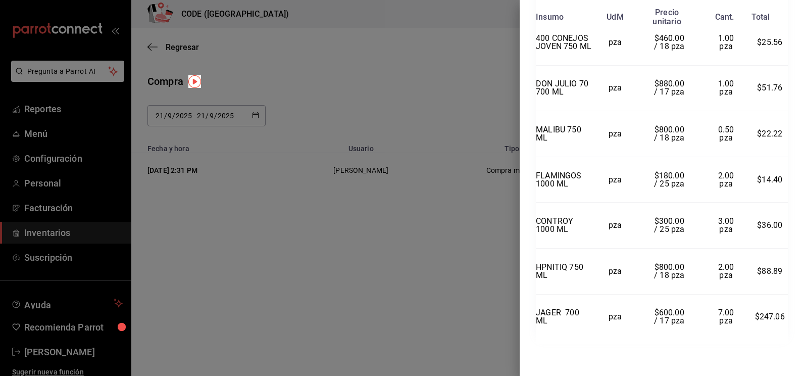
click at [473, 253] on div at bounding box center [402, 188] width 804 height 376
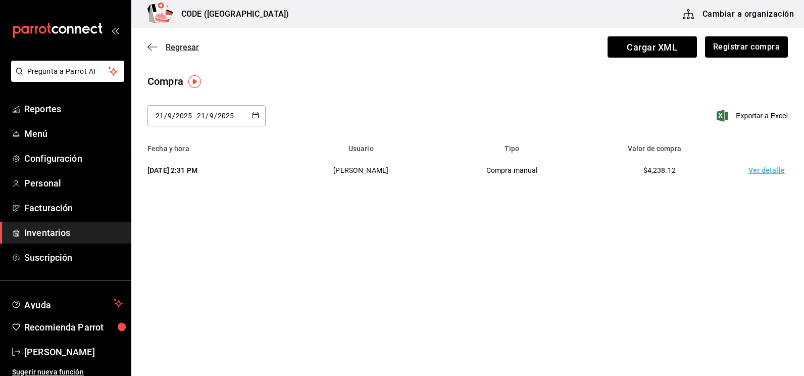
click at [180, 45] on span "Regresar" at bounding box center [182, 47] width 33 height 10
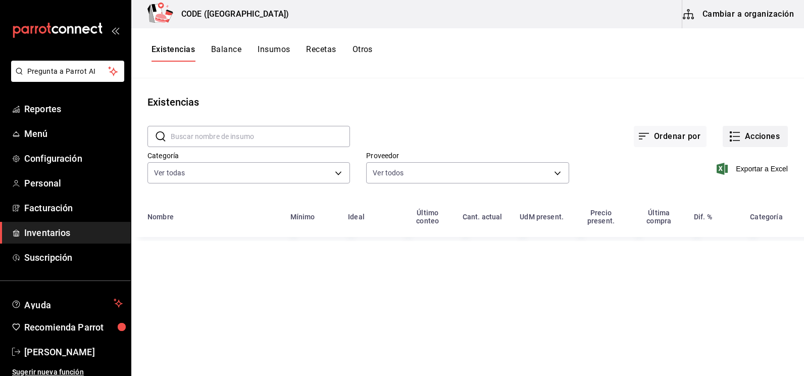
click at [748, 137] on button "Acciones" at bounding box center [755, 136] width 65 height 21
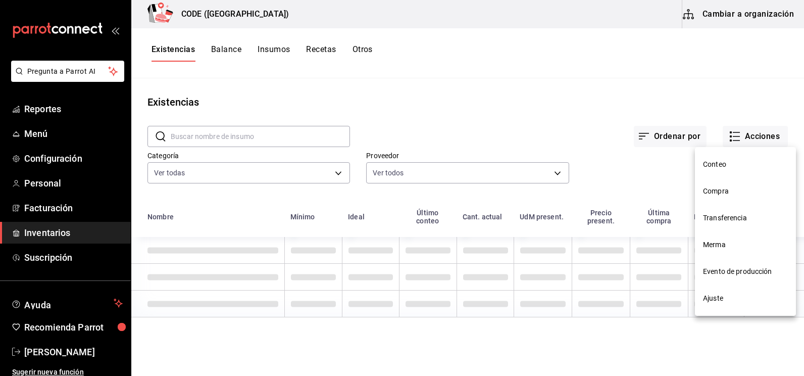
click at [725, 243] on span "Merma" at bounding box center [745, 244] width 85 height 11
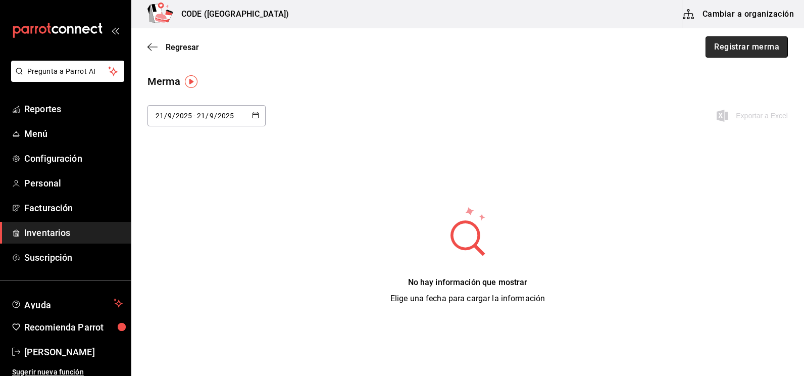
click at [726, 46] on button "Registrar merma" at bounding box center [747, 46] width 82 height 21
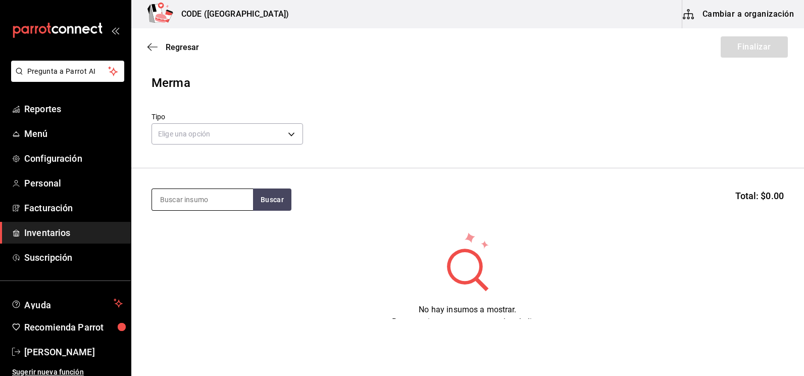
click at [181, 197] on input at bounding box center [202, 199] width 101 height 21
type input "BLAC"
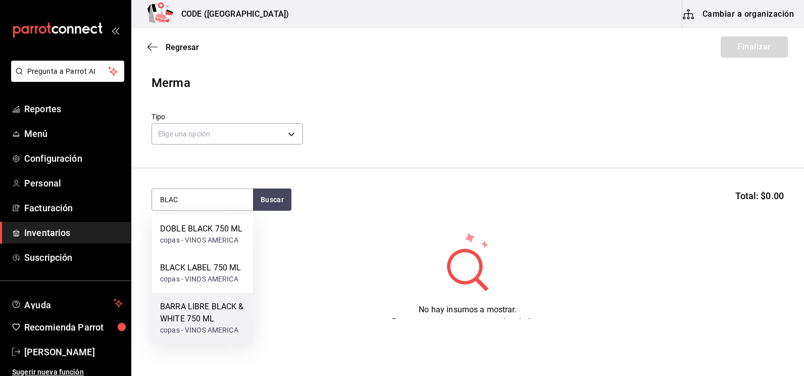
click at [202, 315] on div "BARRA LIBRE BLACK & WHITE 750 ML" at bounding box center [202, 313] width 85 height 24
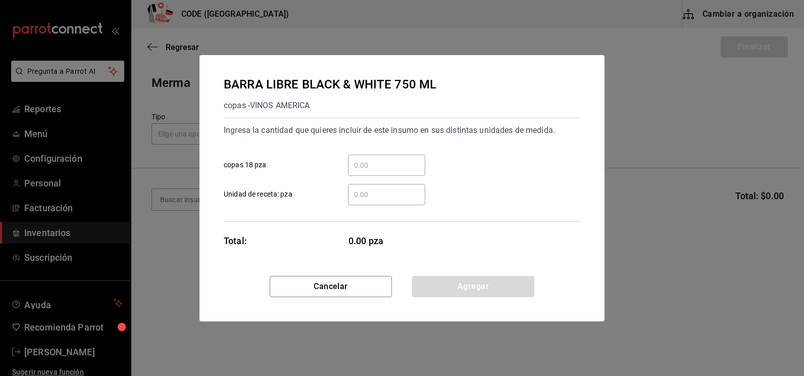
click at [374, 194] on input "​ Unidad de receta: pza" at bounding box center [386, 194] width 77 height 12
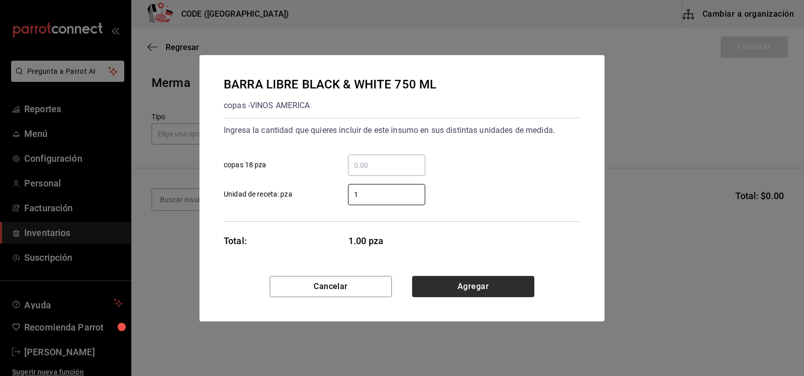
type input "1"
click at [492, 290] on button "Agregar" at bounding box center [473, 286] width 122 height 21
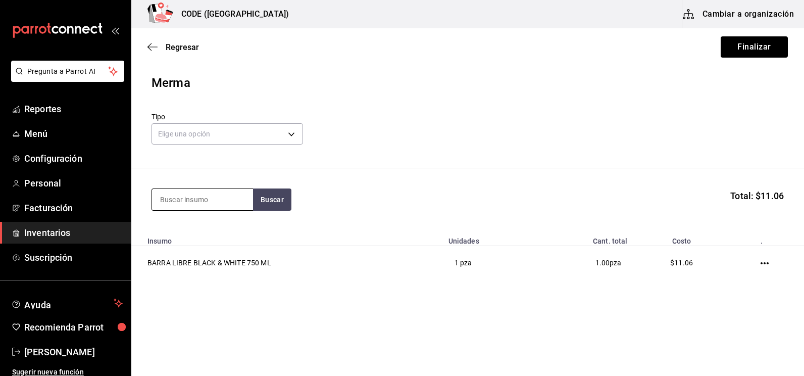
click at [201, 200] on input at bounding box center [202, 199] width 101 height 21
type input "CERE"
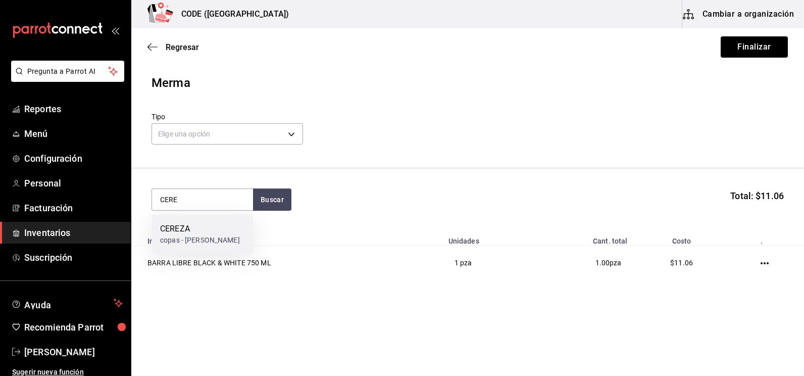
click at [230, 239] on div "copas - [PERSON_NAME]" at bounding box center [200, 240] width 80 height 11
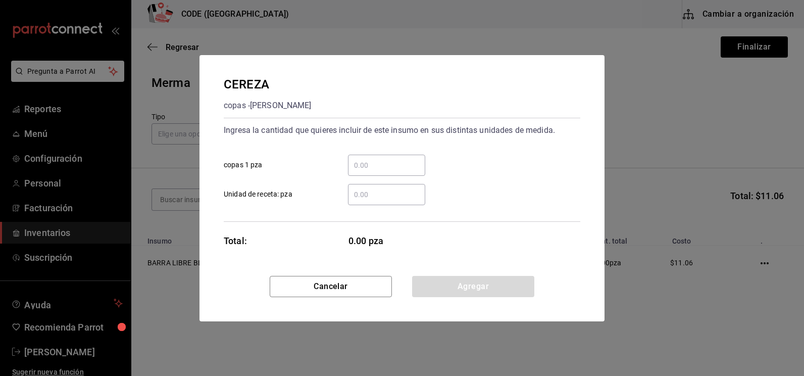
drag, startPoint x: 374, startPoint y: 193, endPoint x: 373, endPoint y: 182, distance: 11.2
click at [374, 193] on input "​ Unidad de receta: pza" at bounding box center [386, 194] width 77 height 12
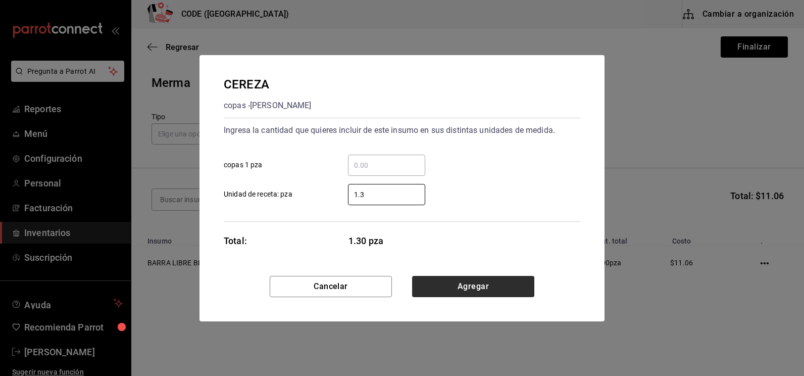
type input "1.3"
click at [471, 284] on button "Agregar" at bounding box center [473, 286] width 122 height 21
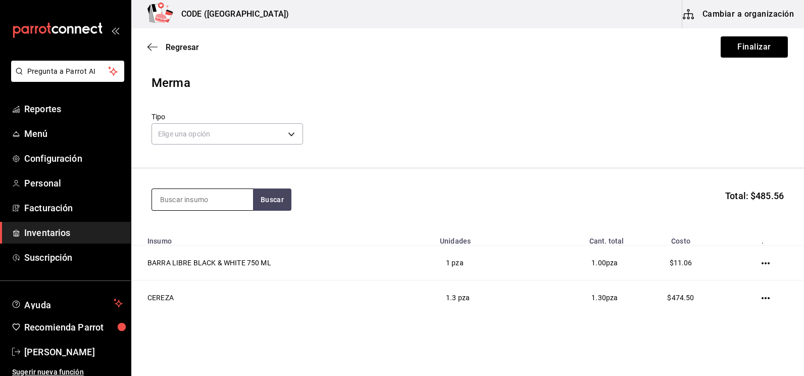
click at [183, 190] on input at bounding box center [202, 199] width 101 height 21
type input "GRAN"
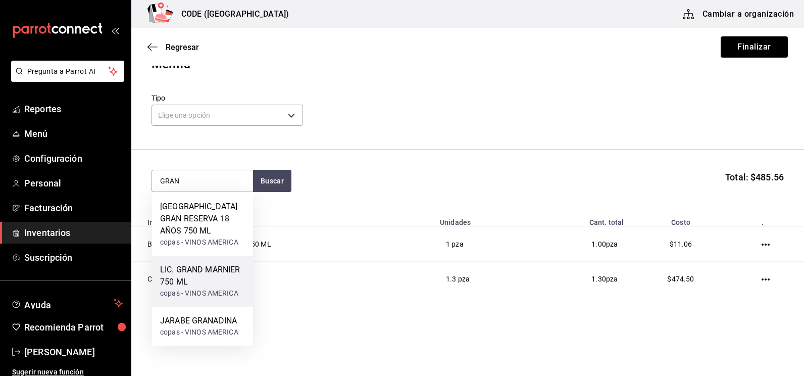
scroll to position [29, 0]
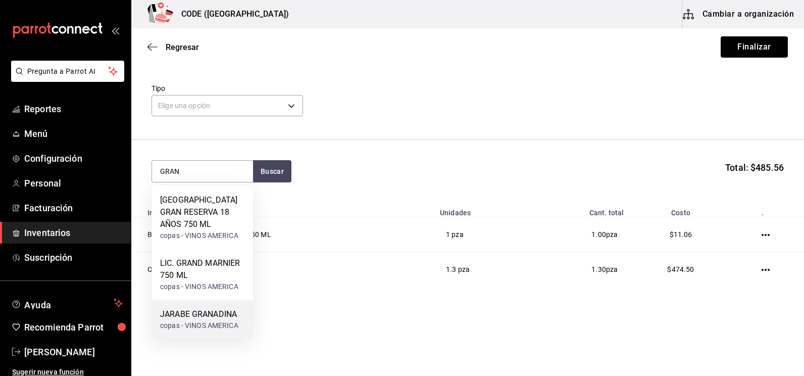
click at [202, 324] on div "copas - VINOS AMERICA" at bounding box center [199, 325] width 78 height 11
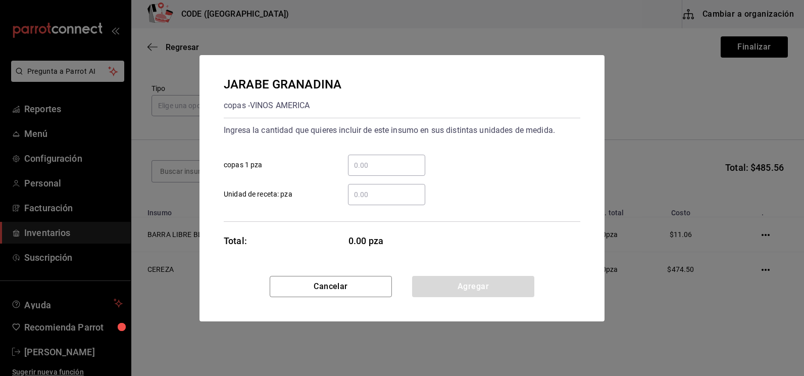
click at [373, 167] on input "​ copas 1 pza" at bounding box center [386, 165] width 77 height 12
click at [352, 193] on input "​ Unidad de receta: pza" at bounding box center [386, 194] width 77 height 12
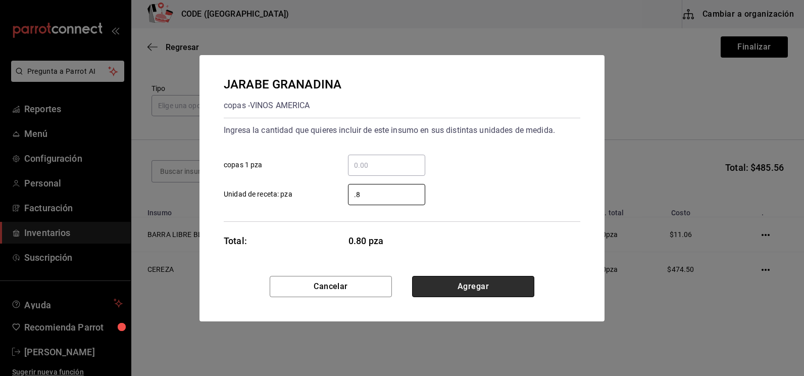
type input "0.8"
click at [470, 283] on button "Agregar" at bounding box center [473, 286] width 122 height 21
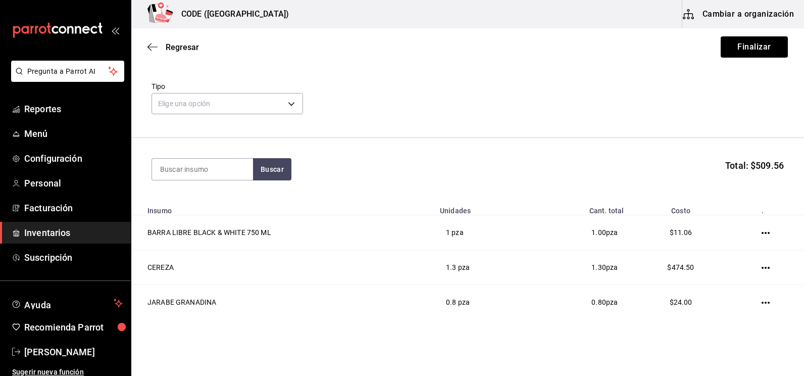
scroll to position [0, 0]
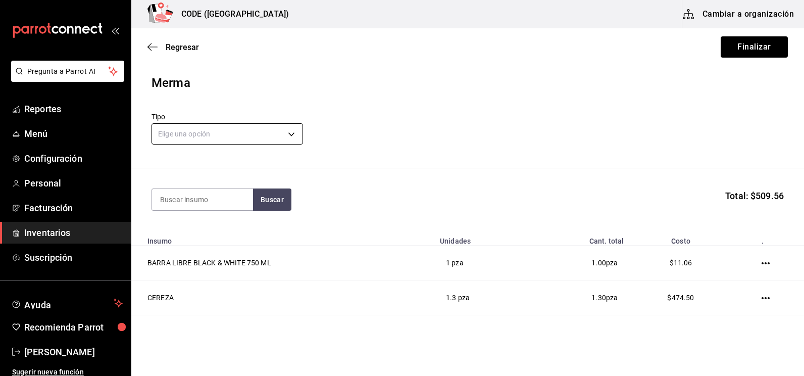
click at [192, 127] on body "Pregunta a Parrot AI Reportes Menú Configuración Personal Facturación Inventari…" at bounding box center [402, 159] width 804 height 319
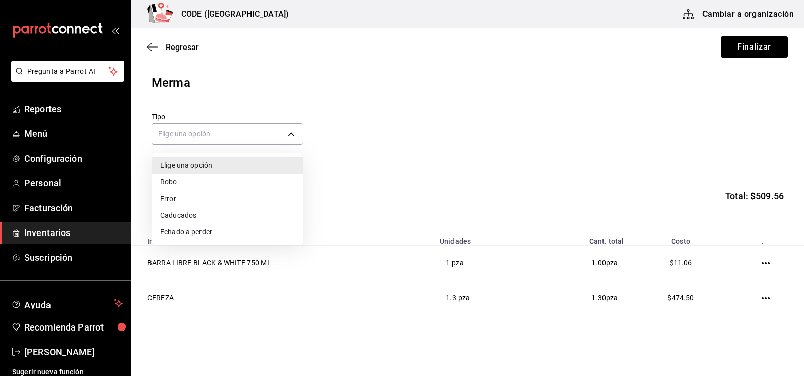
click at [181, 202] on li "Error" at bounding box center [227, 198] width 151 height 17
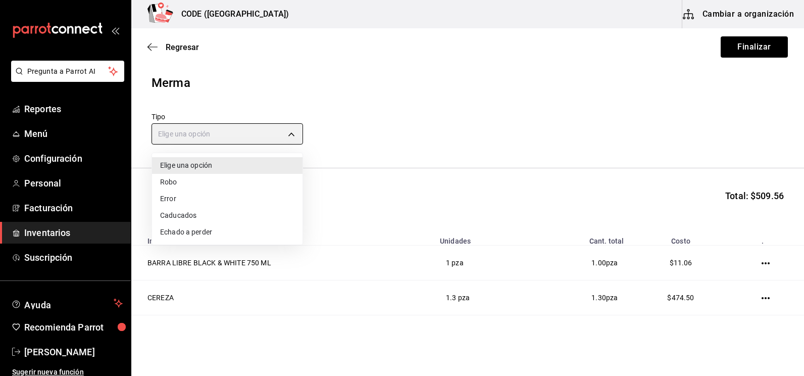
type input "ERROR"
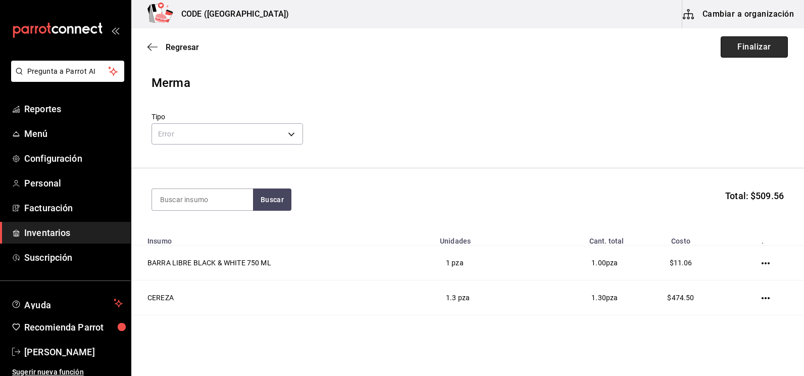
click at [727, 49] on button "Finalizar" at bounding box center [754, 46] width 67 height 21
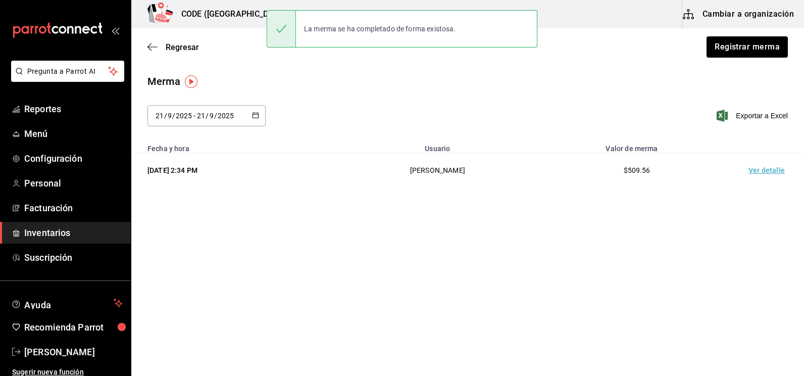
click at [766, 169] on td "Ver detalle" at bounding box center [768, 170] width 71 height 35
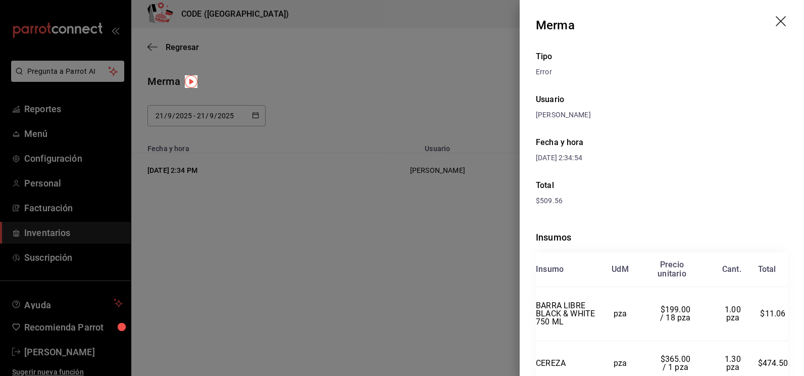
click at [691, 184] on div "Total" at bounding box center [662, 185] width 252 height 12
click at [348, 259] on div at bounding box center [402, 188] width 804 height 376
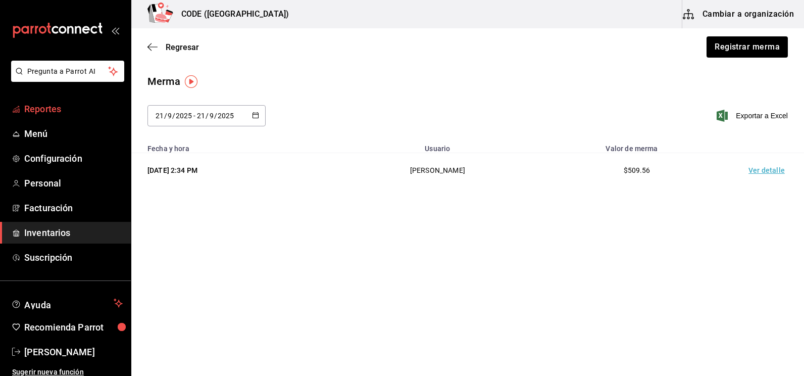
click at [60, 113] on span "Reportes" at bounding box center [73, 109] width 98 height 14
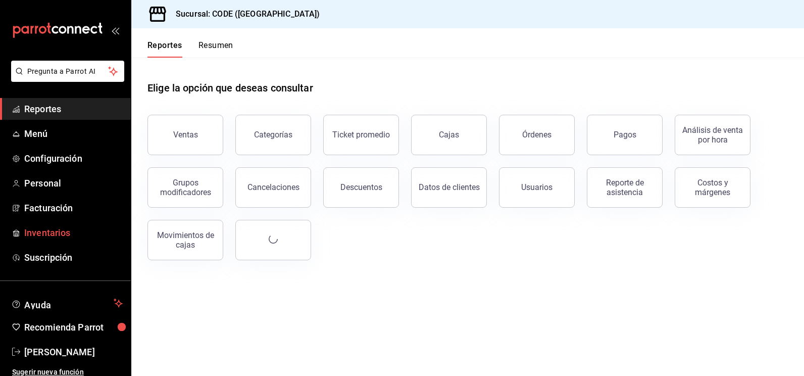
click at [59, 234] on span "Inventarios" at bounding box center [73, 233] width 98 height 14
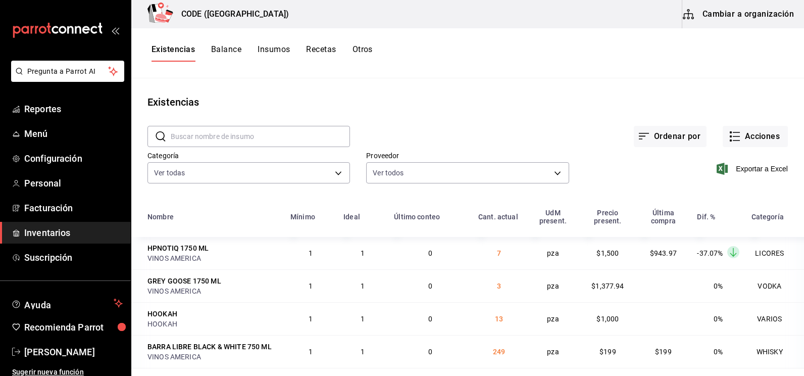
click at [654, 182] on div "Exportar a Excel" at bounding box center [678, 161] width 219 height 52
click at [225, 133] on input "text" at bounding box center [260, 136] width 179 height 20
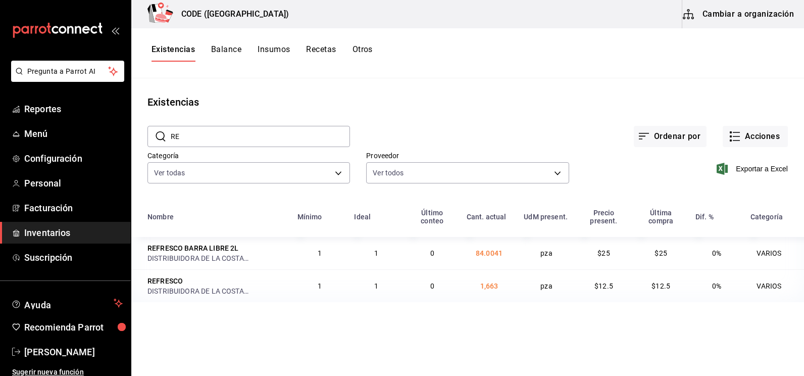
type input "R"
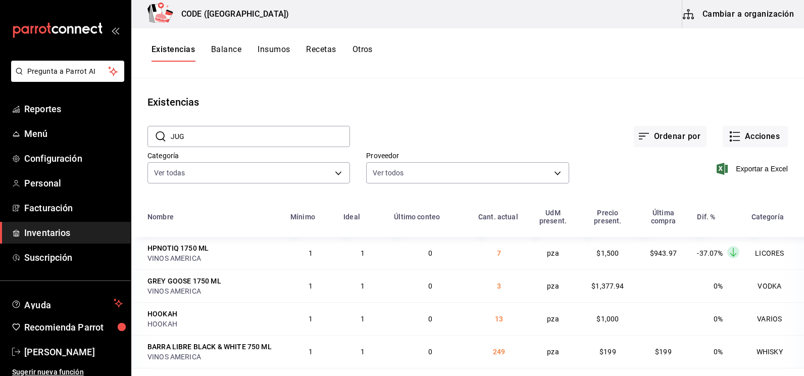
type input "JUG"
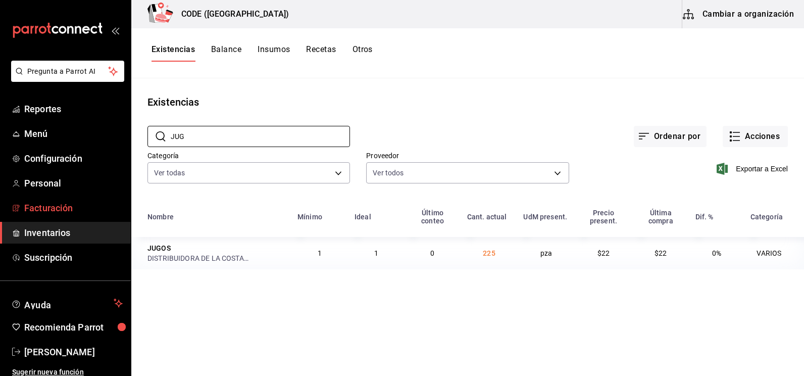
click at [59, 209] on span "Facturación" at bounding box center [73, 208] width 98 height 14
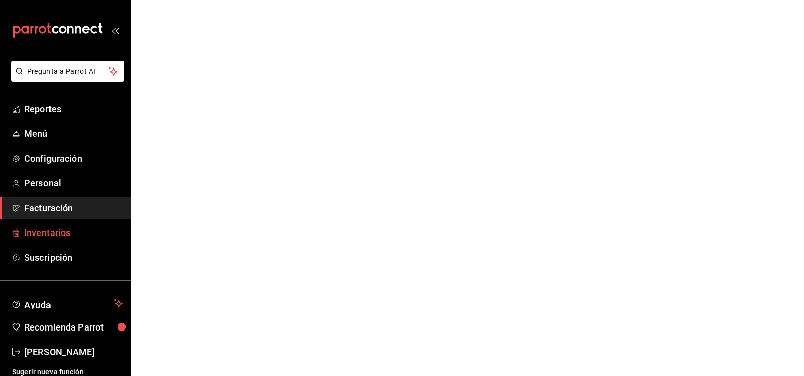
click at [57, 235] on span "Inventarios" at bounding box center [73, 233] width 98 height 14
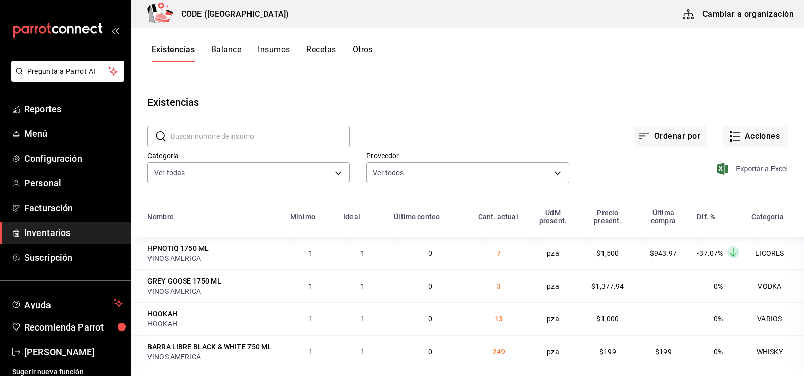
click at [757, 170] on span "Exportar a Excel" at bounding box center [753, 169] width 69 height 12
